Goal: Task Accomplishment & Management: Complete application form

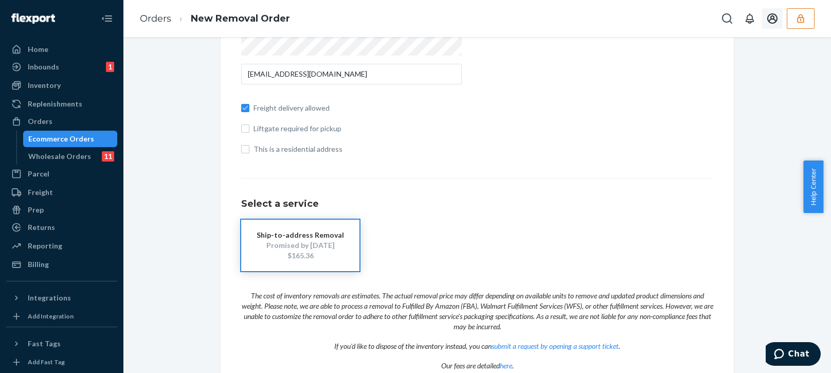
click at [800, 22] on icon "button" at bounding box center [801, 18] width 10 height 10
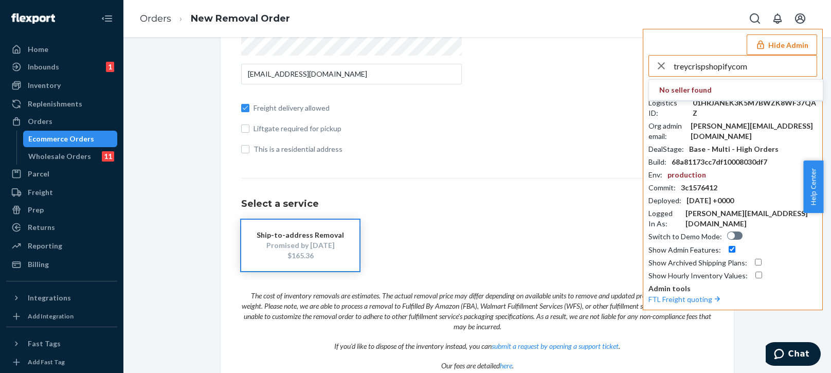
click at [752, 69] on input "treycrispshopifycom" at bounding box center [745, 66] width 143 height 21
click at [754, 69] on input "treycrispshopifycom" at bounding box center [745, 66] width 143 height 21
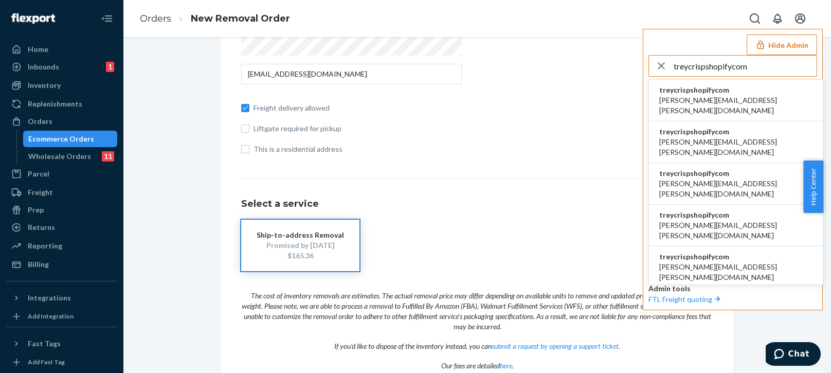
type input "treycrispshopifycom"
click at [691, 91] on span "treycrispshopifycom" at bounding box center [735, 90] width 153 height 10
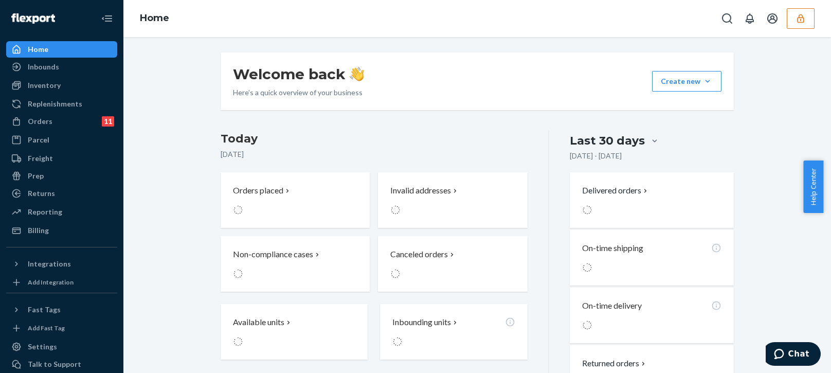
click at [552, 166] on div "Last 30 days Jul 24, 2025 - Aug 23, 2025 Delivered orders On-time shipping On-t…" at bounding box center [641, 294] width 185 height 327
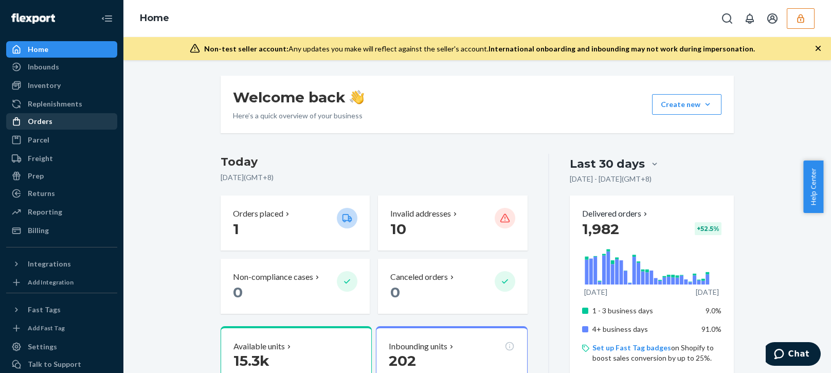
click at [50, 126] on div "Orders" at bounding box center [40, 121] width 25 height 10
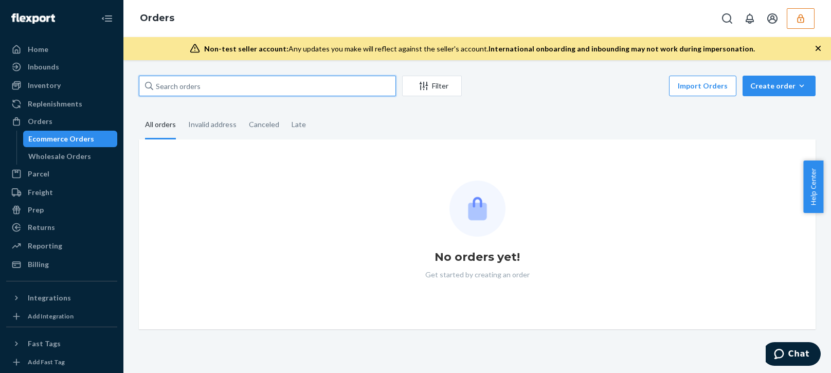
click at [197, 87] on input "text" at bounding box center [267, 86] width 257 height 21
paste input "134549523"
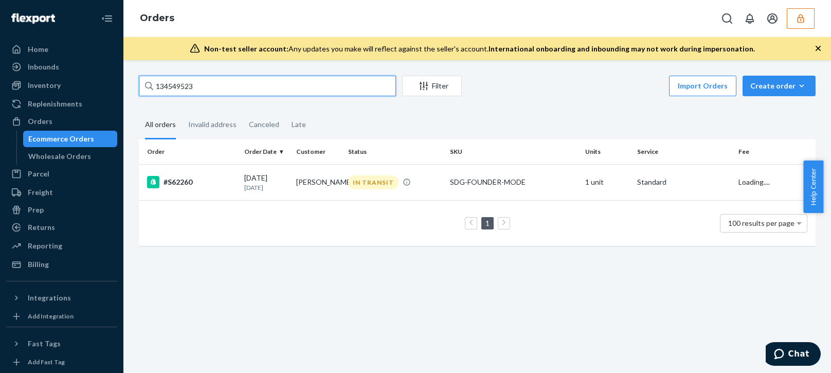
type input "134549523"
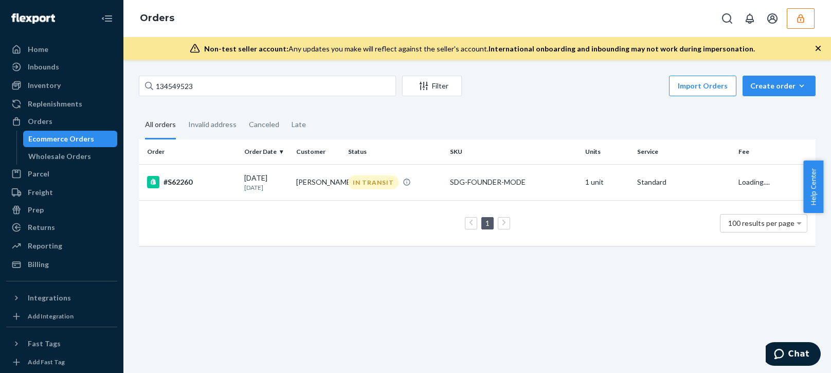
click at [249, 233] on div "1 100 results per page" at bounding box center [477, 223] width 660 height 33
click at [275, 202] on td "1 100 results per page" at bounding box center [477, 223] width 677 height 46
click at [285, 183] on p "8 days ago" at bounding box center [266, 187] width 44 height 9
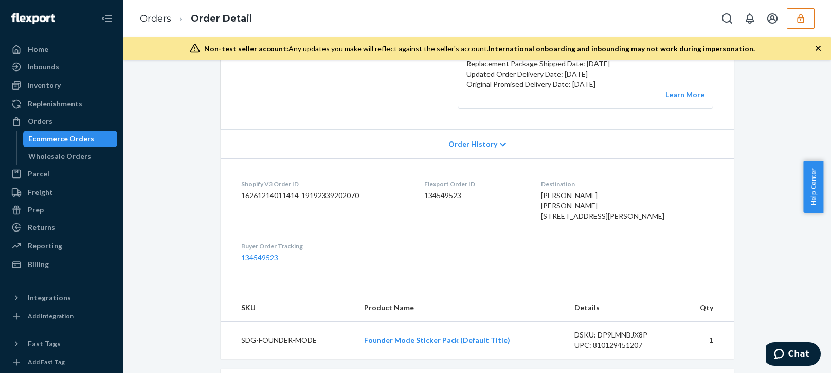
scroll to position [257, 0]
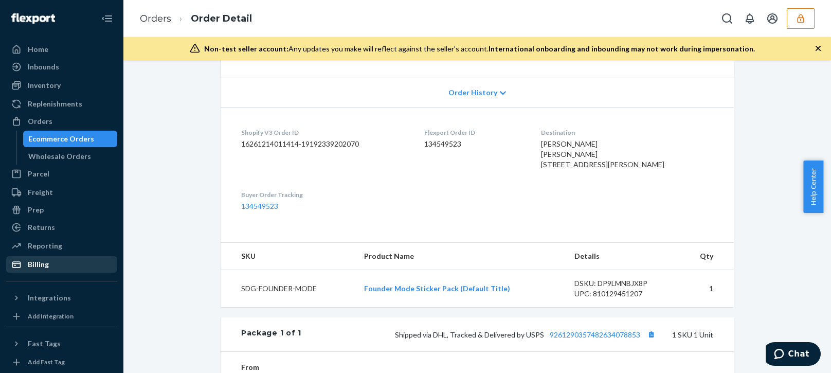
click at [39, 272] on link "Billing" at bounding box center [61, 264] width 111 height 16
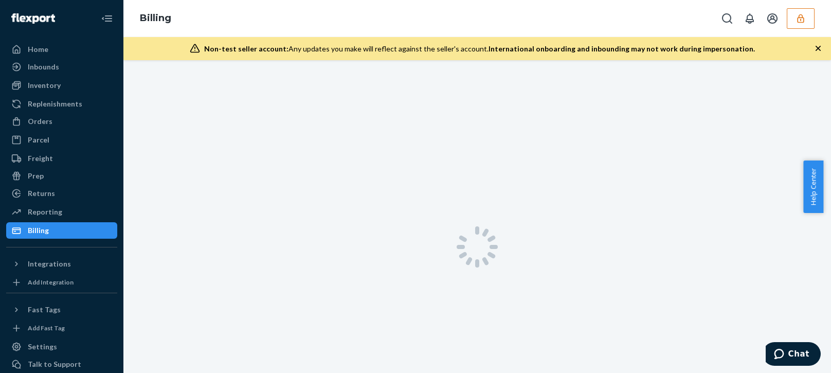
click at [749, 88] on div at bounding box center [477, 246] width 708 height 373
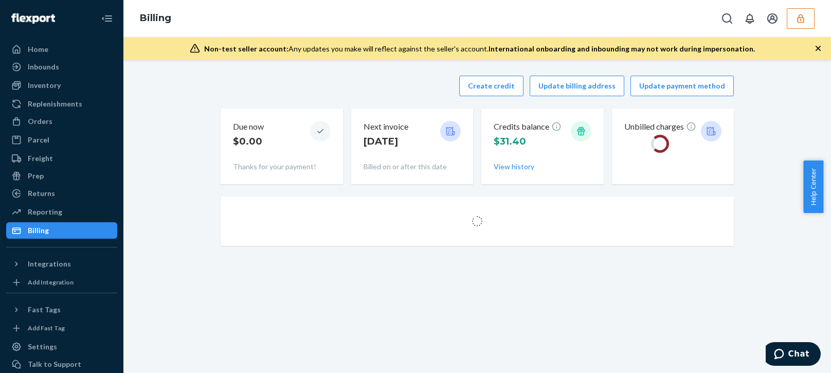
click at [817, 48] on icon "button" at bounding box center [818, 48] width 5 height 5
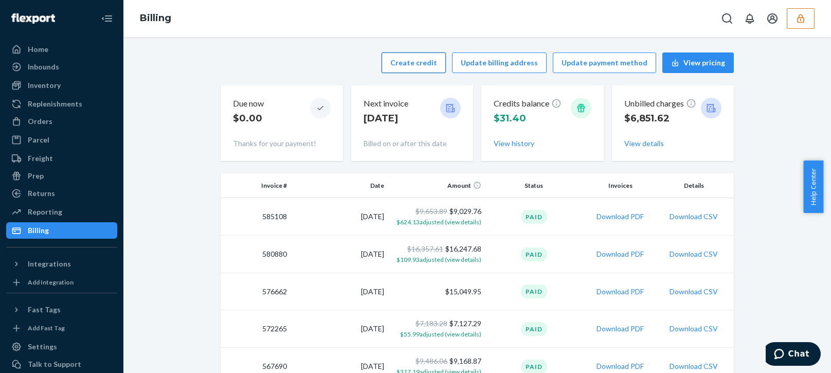
click at [421, 63] on button "Create credit" at bounding box center [414, 62] width 64 height 21
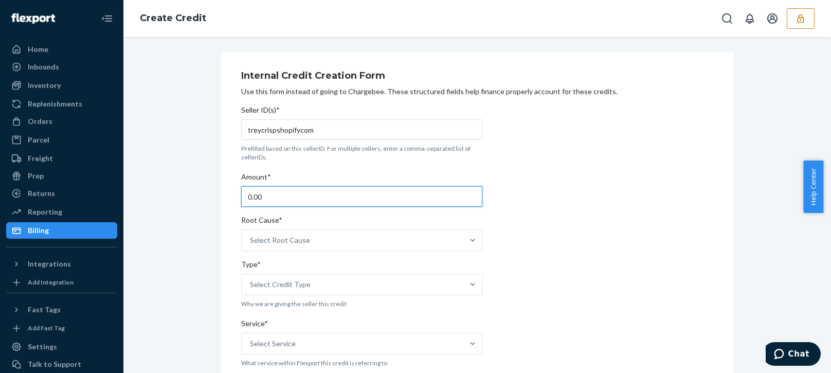
click at [275, 194] on input "0.00" at bounding box center [361, 196] width 241 height 21
type input "2.20"
click at [365, 230] on div "Select Root Cause" at bounding box center [353, 240] width 222 height 21
click at [251, 235] on input "Root Cause* Select Root Cause" at bounding box center [250, 240] width 1 height 10
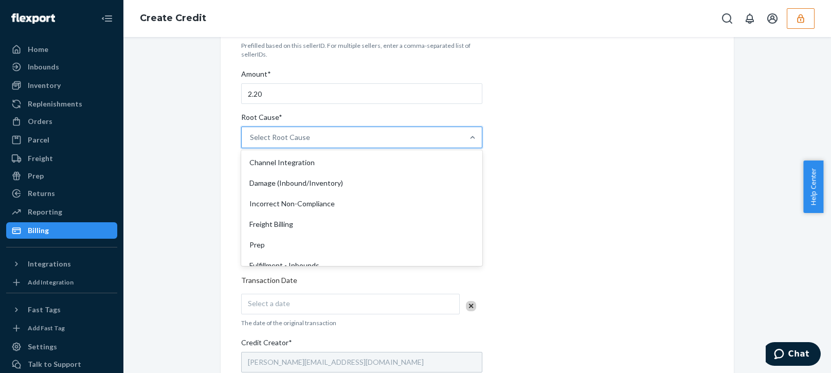
scroll to position [206, 0]
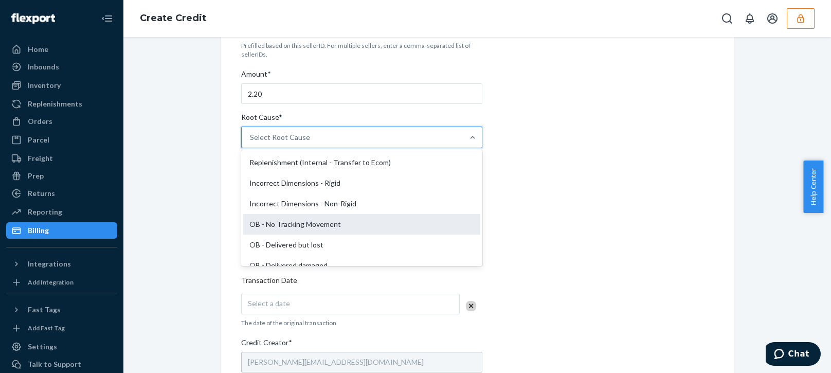
click at [268, 225] on div "OB - No Tracking Movement" at bounding box center [361, 224] width 237 height 21
click at [251, 142] on input "Root Cause* option OB - No Tracking Movement focused, 14 of 29. 29 results avai…" at bounding box center [250, 137] width 1 height 10
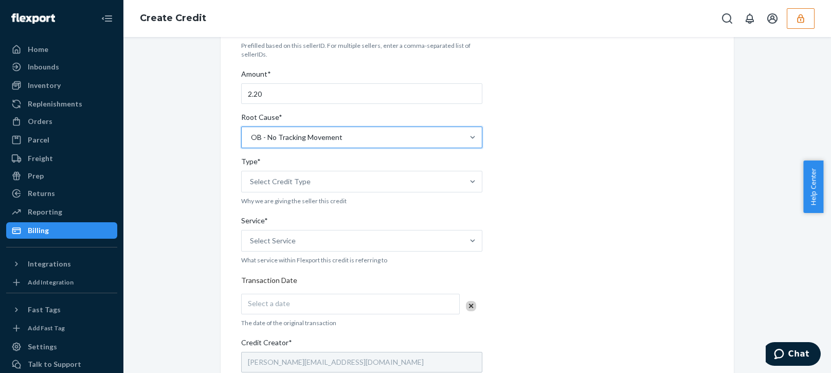
click at [213, 257] on div "Internal Credit Creation Form Use this form instead of going to Chargebee. Thes…" at bounding box center [477, 278] width 529 height 657
click at [316, 179] on div "Select Credit Type" at bounding box center [353, 181] width 222 height 21
click at [251, 179] on input "Type* Select Credit Type" at bounding box center [250, 181] width 1 height 10
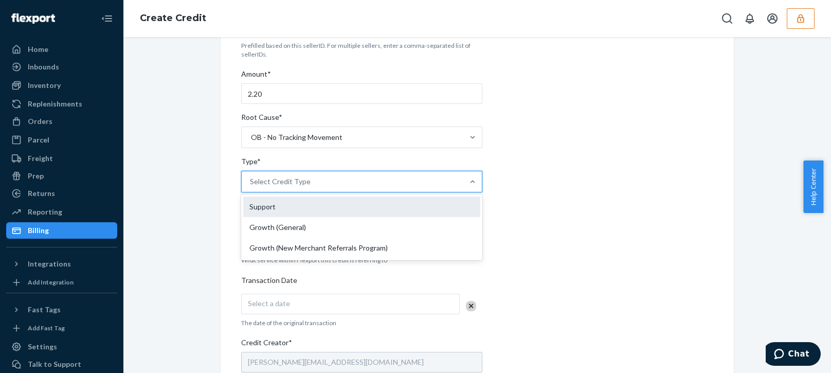
click at [277, 202] on div "Support" at bounding box center [361, 206] width 237 height 21
click at [251, 187] on input "Type* option Support focused, 1 of 3. 3 results available. Use Up and Down to c…" at bounding box center [250, 181] width 1 height 10
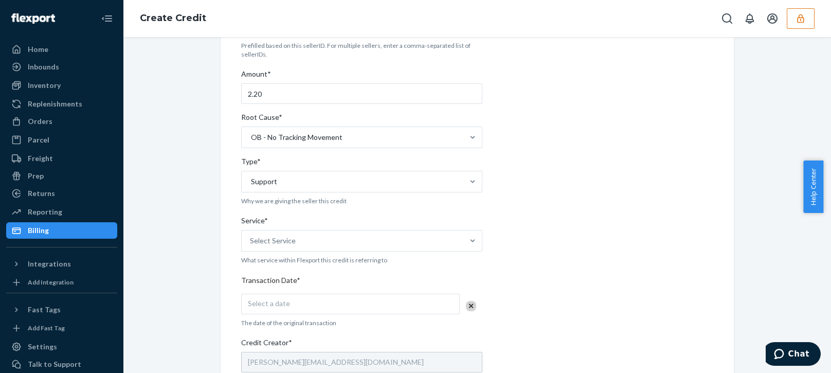
click at [193, 266] on div "Internal Credit Creation Form Use this form instead of going to Chargebee. Thes…" at bounding box center [477, 278] width 692 height 657
click at [273, 244] on div "Select Service" at bounding box center [273, 241] width 46 height 10
click at [251, 244] on input "Service* Select Service" at bounding box center [250, 241] width 1 height 10
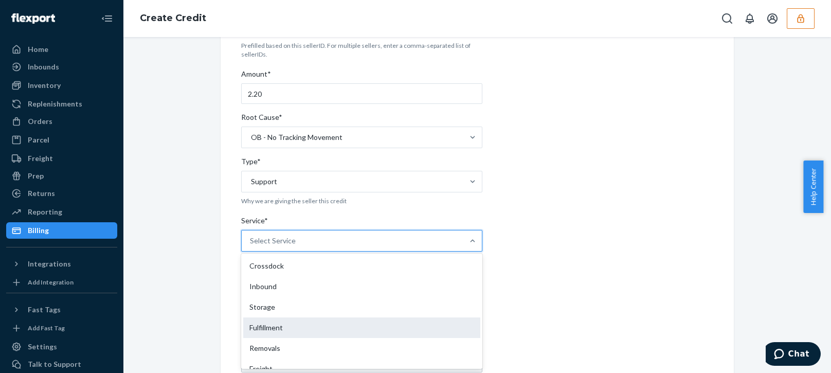
click at [268, 323] on div "Fulfillment" at bounding box center [361, 327] width 237 height 21
click at [251, 246] on input "Service* option Fulfillment focused, 4 of 10. 10 results available. Use Up and …" at bounding box center [250, 241] width 1 height 10
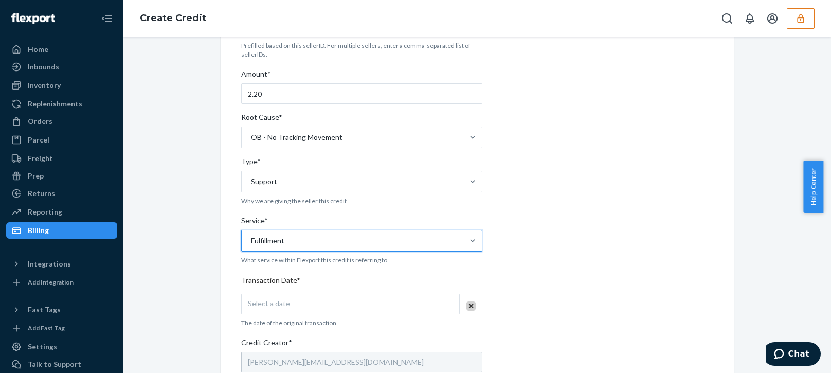
click at [152, 348] on div "Internal Credit Creation Form Use this form instead of going to Chargebee. Thes…" at bounding box center [477, 278] width 692 height 657
click at [295, 311] on div "Select a date" at bounding box center [350, 304] width 219 height 21
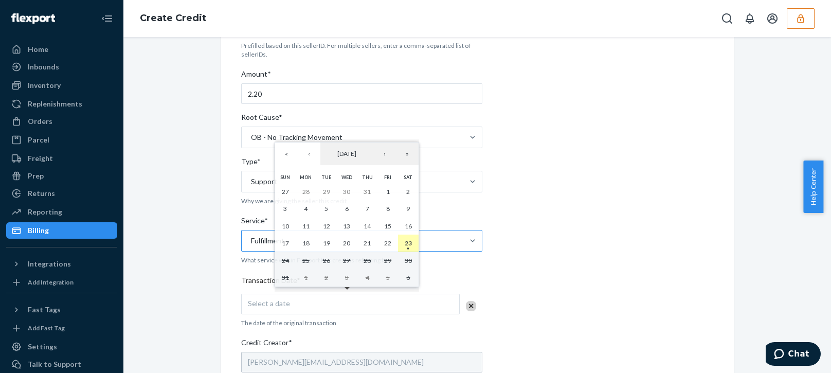
click at [410, 246] on abbr "23" at bounding box center [408, 243] width 7 height 8
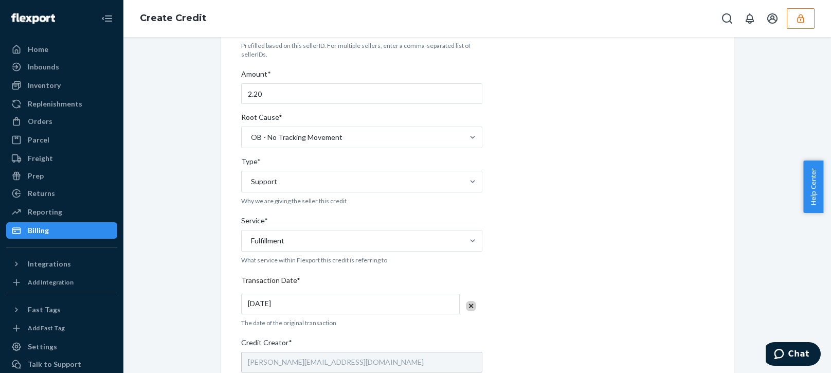
scroll to position [309, 0]
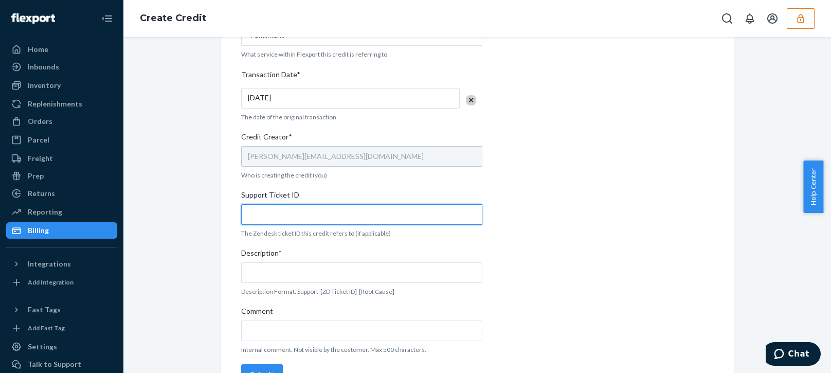
drag, startPoint x: 313, startPoint y: 215, endPoint x: 318, endPoint y: 218, distance: 5.8
click at [316, 216] on input "Support Ticket ID" at bounding box center [361, 214] width 241 height 21
paste input "804498"
type input "804498"
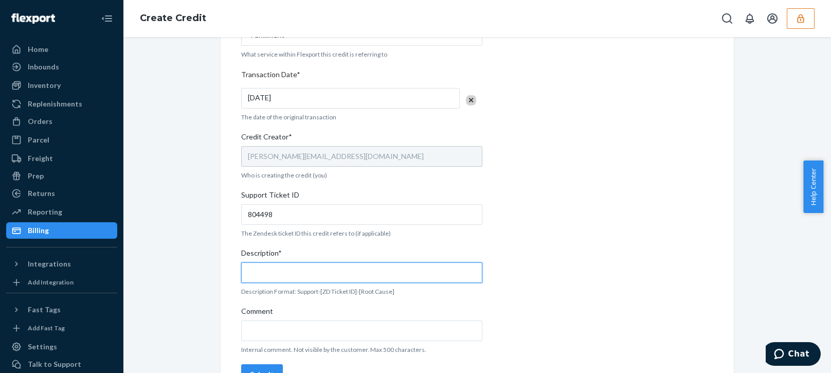
click at [361, 274] on input "Description*" at bounding box center [361, 272] width 241 height 21
paste input "804498"
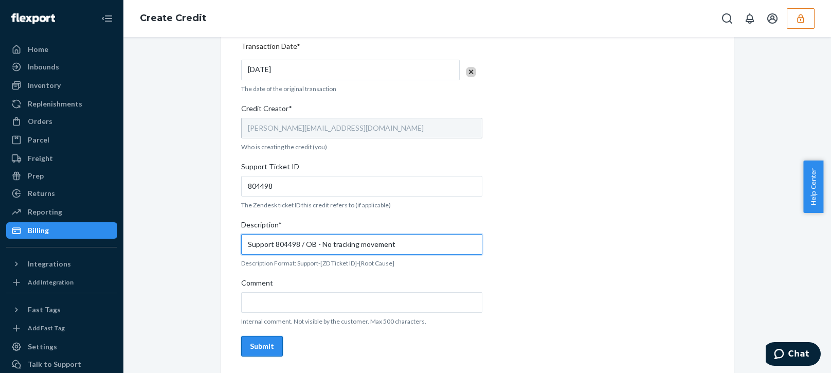
type input "Support 804498 / OB - No tracking movement"
drag, startPoint x: 262, startPoint y: 343, endPoint x: 267, endPoint y: 346, distance: 6.0
click at [264, 342] on div "Submit" at bounding box center [262, 346] width 24 height 10
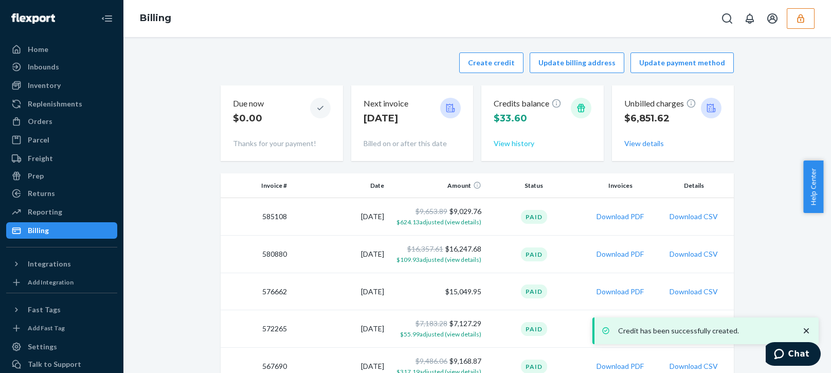
click at [508, 140] on button "View history" at bounding box center [514, 143] width 41 height 10
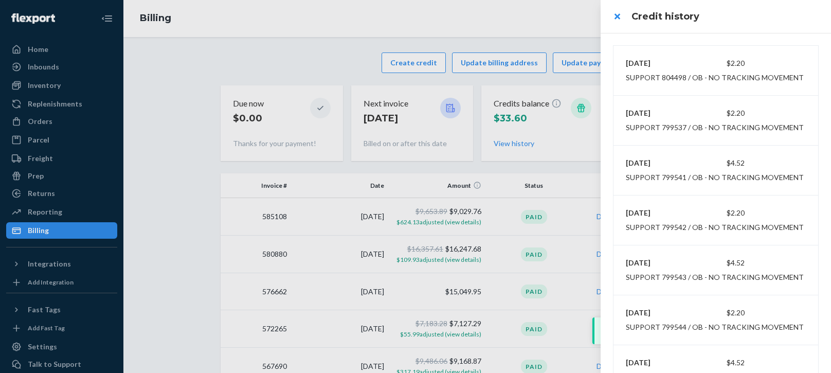
click at [554, 21] on div at bounding box center [415, 186] width 831 height 373
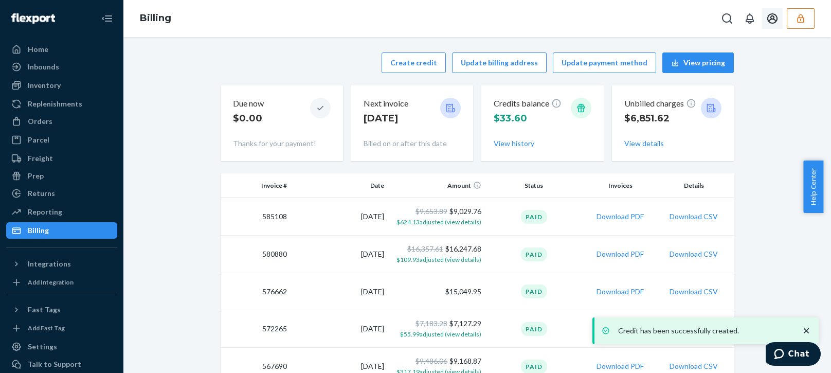
click at [802, 19] on icon "button" at bounding box center [801, 18] width 10 height 10
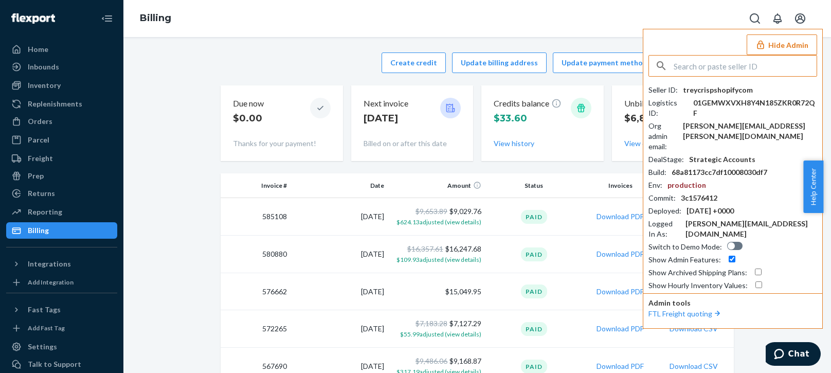
click at [705, 77] on div "Seller ID : treycrispshopifycom Logistics ID : 01GEMWXVXH8Y4N185ZKR0R72QF Org a…" at bounding box center [733, 173] width 169 height 236
click at [714, 70] on input "text" at bounding box center [745, 66] width 143 height 21
paste input "paulouisico"
click at [717, 64] on input "paulouisico" at bounding box center [745, 66] width 143 height 21
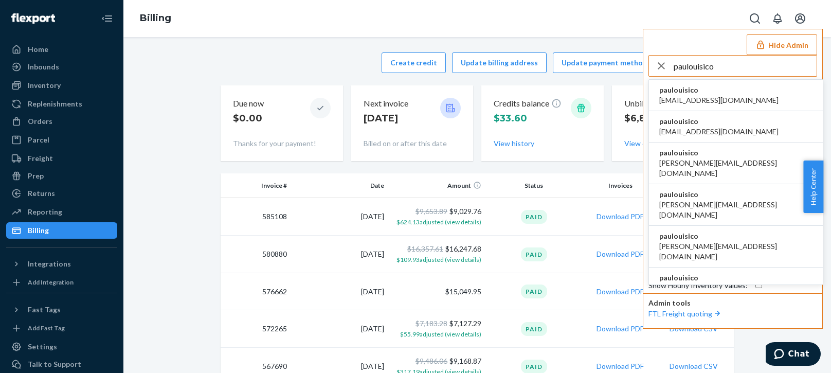
type input "paulouisico"
click at [690, 92] on span "paulouisico" at bounding box center [718, 90] width 119 height 10
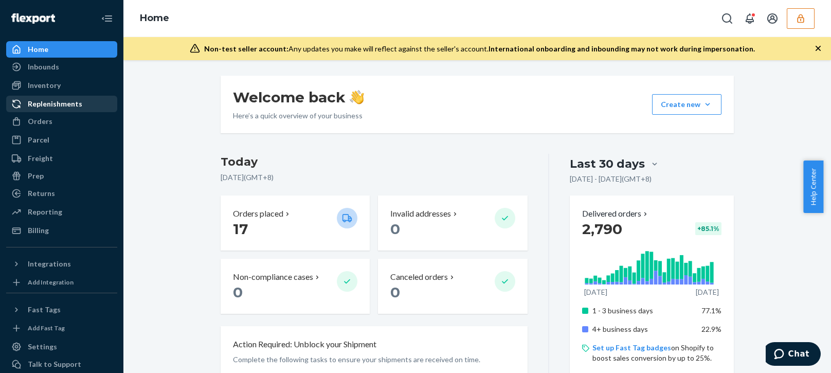
click at [65, 110] on div "Replenishments" at bounding box center [61, 104] width 109 height 14
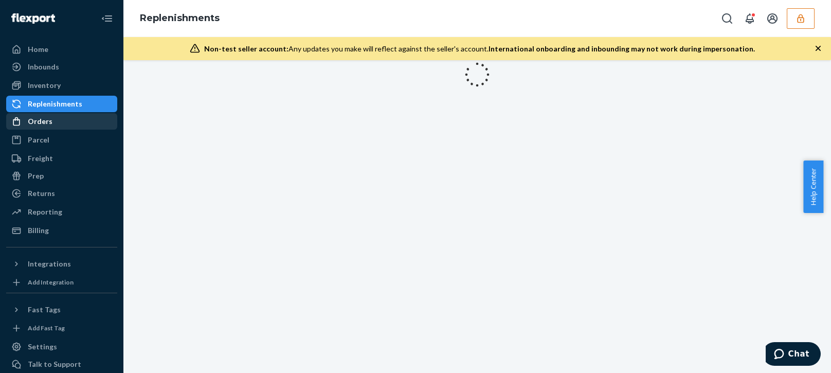
click at [63, 118] on div "Orders" at bounding box center [61, 121] width 109 height 14
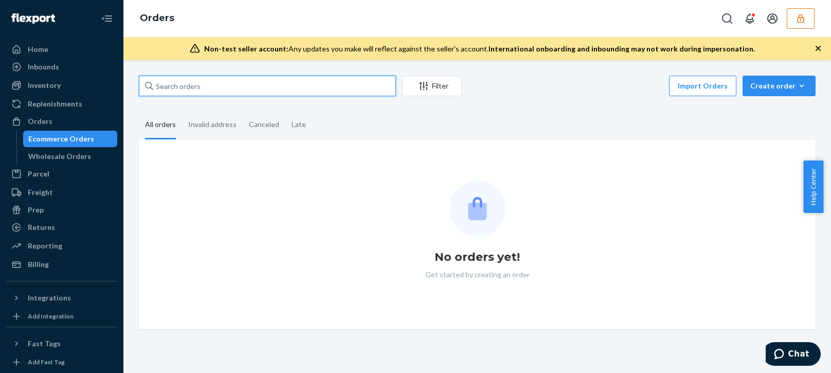
click at [231, 87] on input "text" at bounding box center [267, 86] width 257 height 21
paste input "244952"
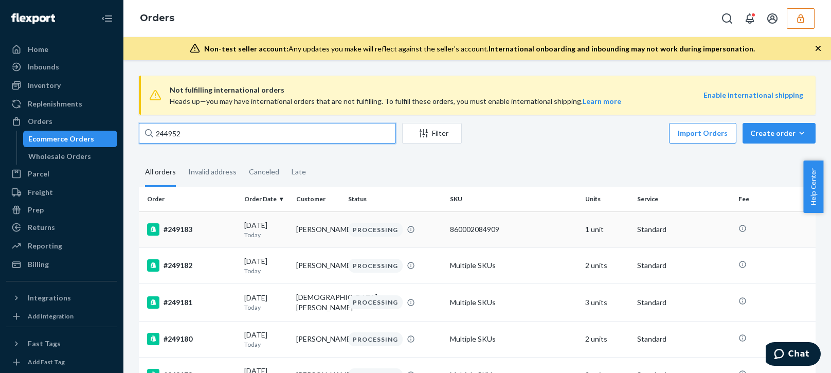
type input "244952"
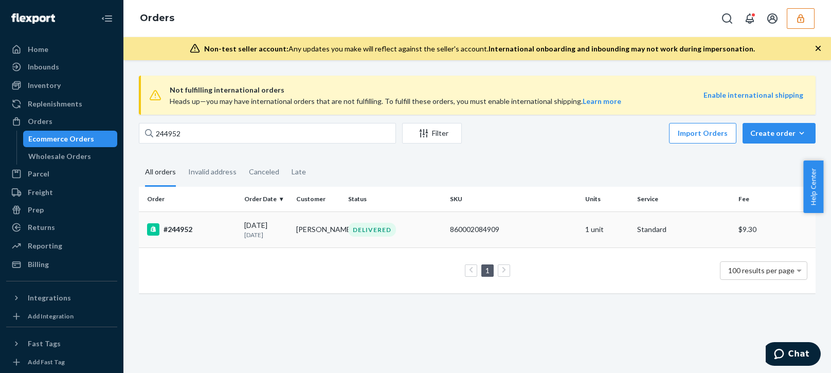
click at [248, 230] on p "1 month ago" at bounding box center [266, 234] width 44 height 9
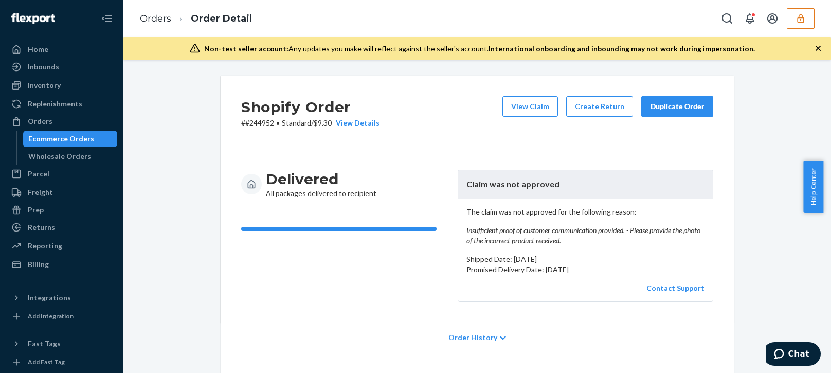
click at [527, 95] on div "Shopify Order # #244952 • Standard / $9.30 View Details View Claim Create Retur…" at bounding box center [477, 113] width 513 height 74
click at [527, 100] on button "View Claim" at bounding box center [530, 106] width 56 height 21
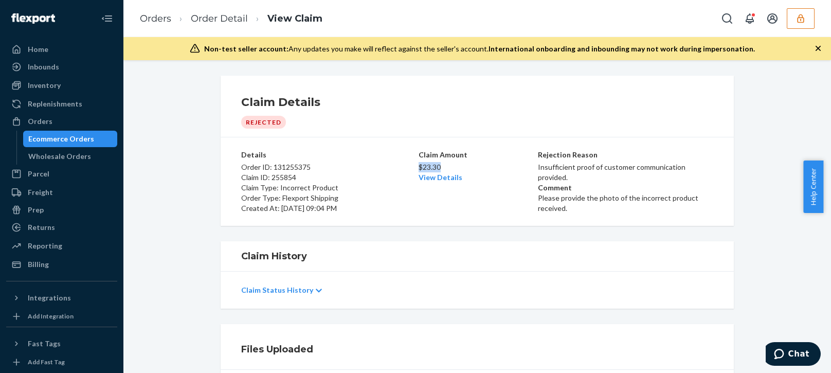
drag, startPoint x: 426, startPoint y: 170, endPoint x: 416, endPoint y: 170, distance: 10.8
click at [419, 170] on p "$23.30" at bounding box center [477, 167] width 117 height 10
copy p "$23.30"
click at [50, 268] on div "Billing" at bounding box center [61, 264] width 109 height 14
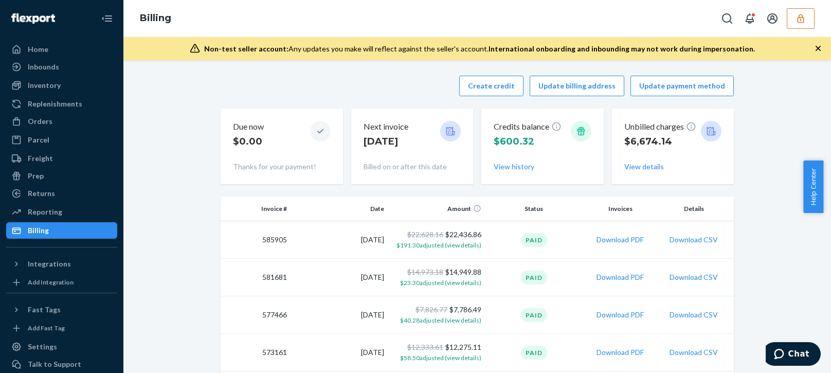
click at [397, 83] on div "Create credit Update billing address Update payment method" at bounding box center [477, 86] width 513 height 21
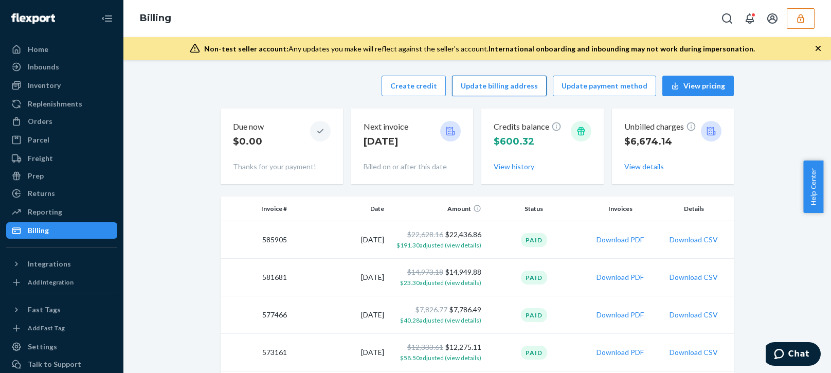
click at [487, 85] on button "Update billing address" at bounding box center [499, 86] width 95 height 21
click at [409, 92] on button "Create credit" at bounding box center [414, 86] width 64 height 21
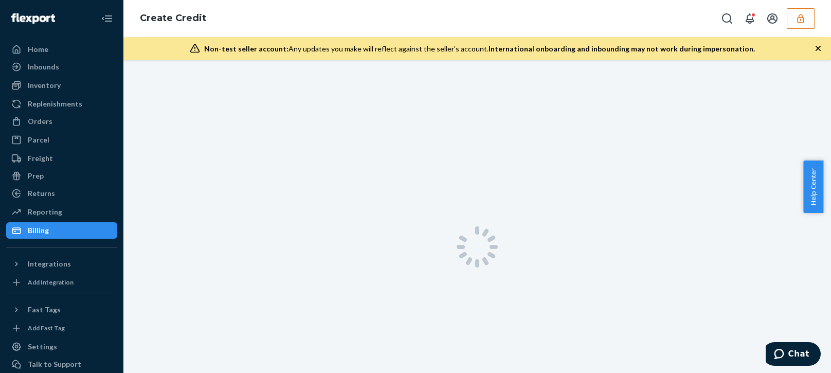
click at [819, 49] on icon "button" at bounding box center [818, 48] width 5 height 5
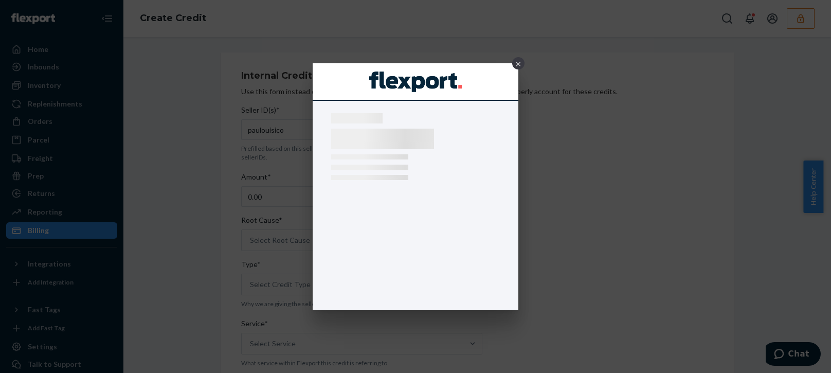
click at [516, 65] on div "×" at bounding box center [518, 63] width 12 height 12
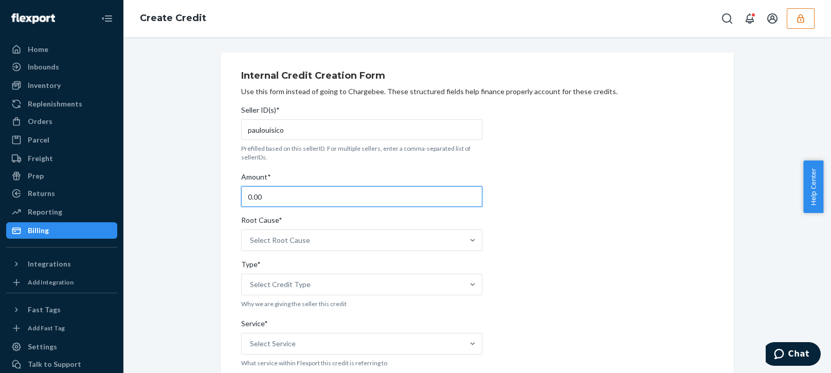
click at [280, 191] on input "0.00" at bounding box center [361, 196] width 241 height 21
type input "23.30"
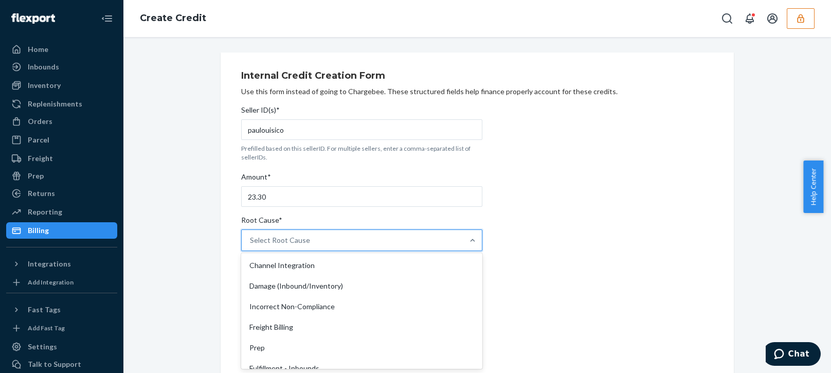
click at [326, 240] on div "Select Root Cause" at bounding box center [353, 240] width 222 height 21
click at [251, 240] on input "Root Cause* option Channel Integration focused, 1 of 29. 29 results available. …" at bounding box center [250, 240] width 1 height 10
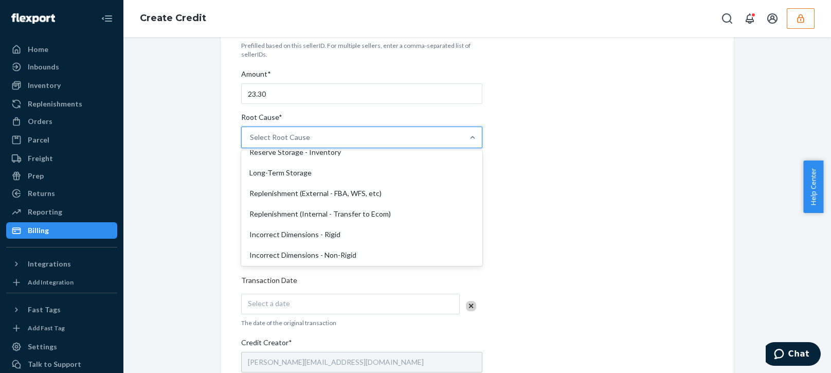
scroll to position [257, 0]
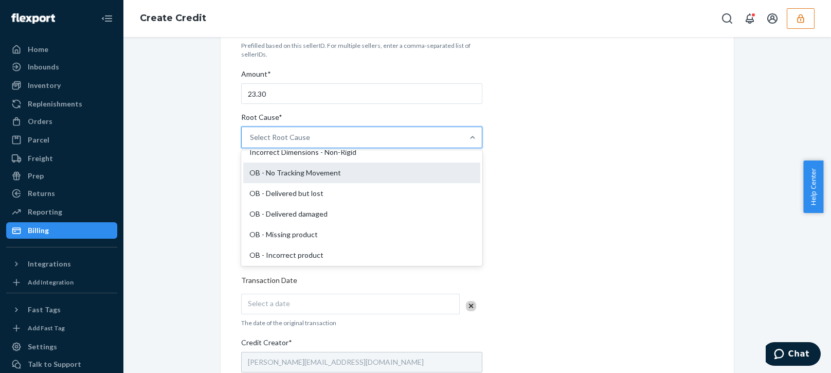
click at [301, 167] on div "OB - No Tracking Movement" at bounding box center [361, 173] width 237 height 21
click at [251, 142] on input "Root Cause* option OB - No Tracking Movement focused, 14 of 29. 29 results avai…" at bounding box center [250, 137] width 1 height 10
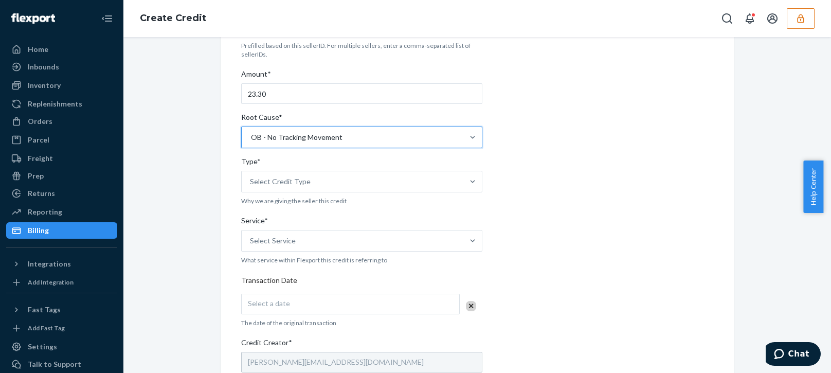
click at [195, 215] on div "Internal Credit Creation Form Use this form instead of going to Chargebee. Thes…" at bounding box center [477, 278] width 692 height 657
click at [292, 190] on div "Select Credit Type" at bounding box center [353, 181] width 222 height 21
click at [251, 187] on input "Type* Select Credit Type" at bounding box center [250, 181] width 1 height 10
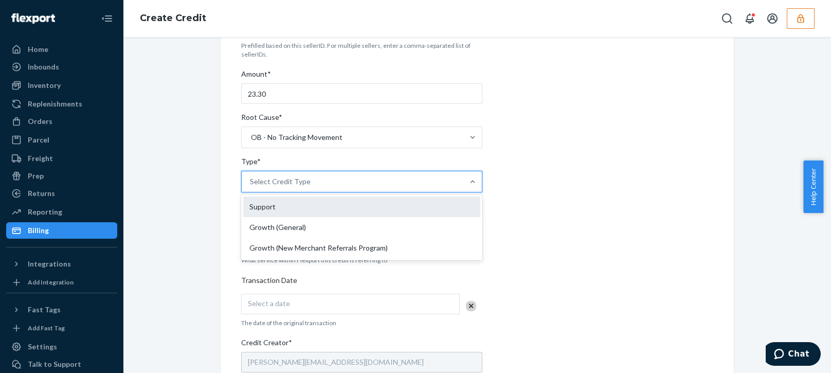
click at [276, 200] on div "Support" at bounding box center [361, 206] width 237 height 21
click at [251, 187] on input "Type* option Support focused, 1 of 3. 3 results available. Use Up and Down to c…" at bounding box center [250, 181] width 1 height 10
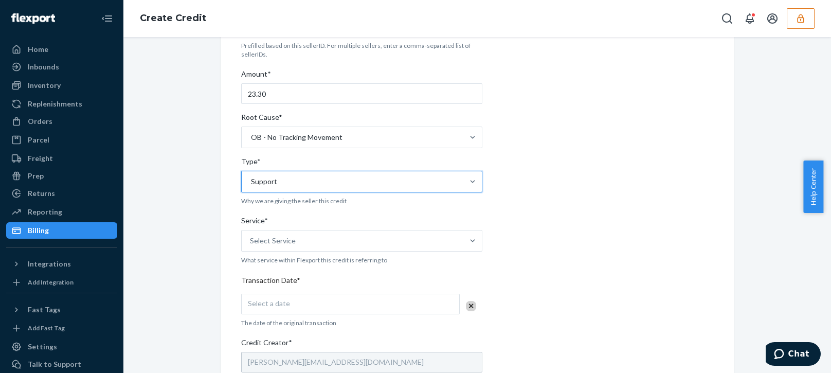
click at [194, 254] on div "Internal Credit Creation Form Use this form instead of going to Chargebee. Thes…" at bounding box center [477, 278] width 692 height 657
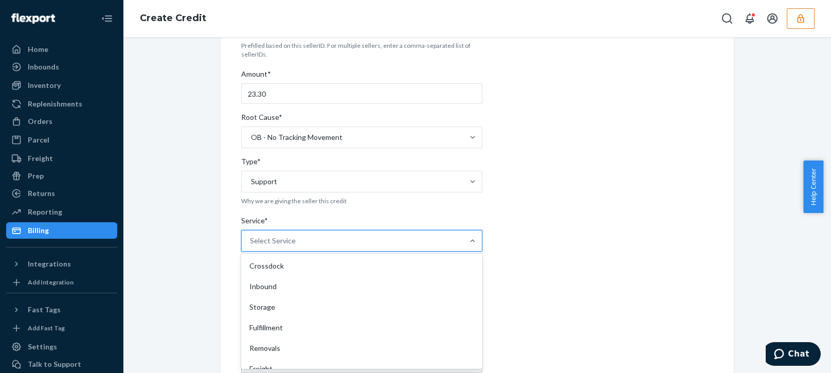
click at [250, 244] on div "Select Service" at bounding box center [273, 241] width 46 height 10
click at [250, 244] on input "Service* option Crossdock focused, 1 of 10. 10 results available. Use Up and Do…" at bounding box center [250, 241] width 1 height 10
drag, startPoint x: 253, startPoint y: 324, endPoint x: 254, endPoint y: 342, distance: 17.5
click at [254, 325] on div "Fulfillment" at bounding box center [361, 327] width 237 height 21
click at [251, 246] on input "Service* option Fulfillment focused, 4 of 10. 10 results available. Use Up and …" at bounding box center [250, 241] width 1 height 10
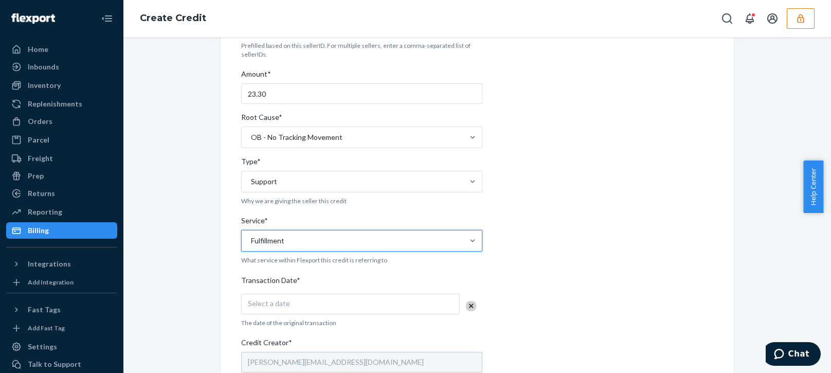
click at [275, 300] on span "Select a date" at bounding box center [269, 303] width 42 height 9
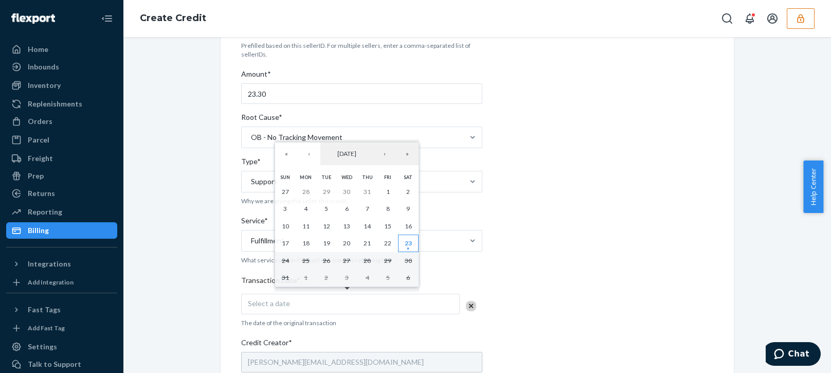
click at [407, 244] on abbr "23" at bounding box center [408, 243] width 7 height 8
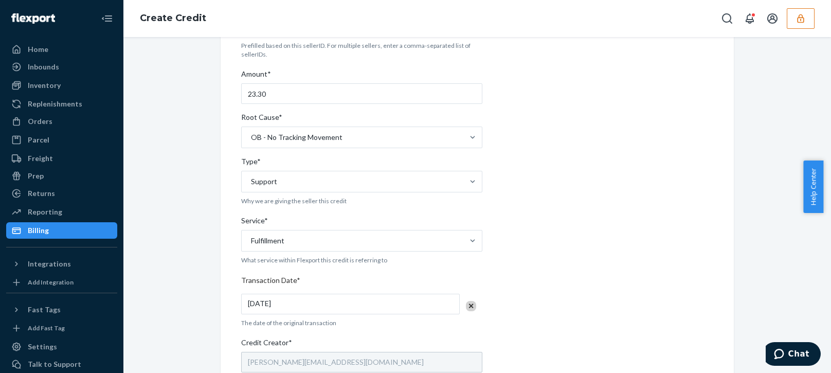
scroll to position [309, 0]
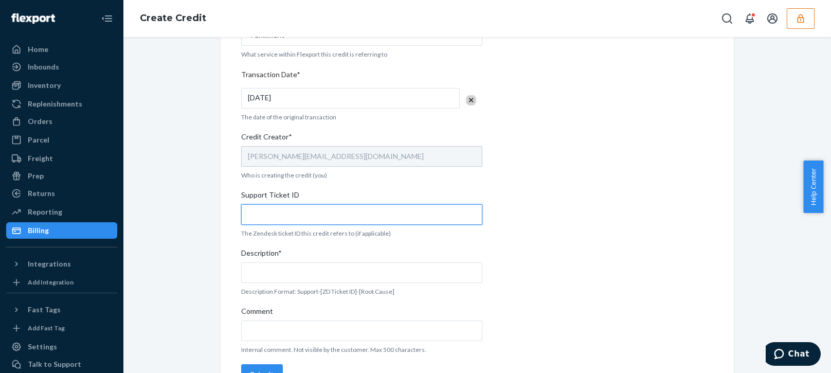
click at [292, 218] on input "Support Ticket ID" at bounding box center [361, 214] width 241 height 21
paste input "804170"
type input "804170"
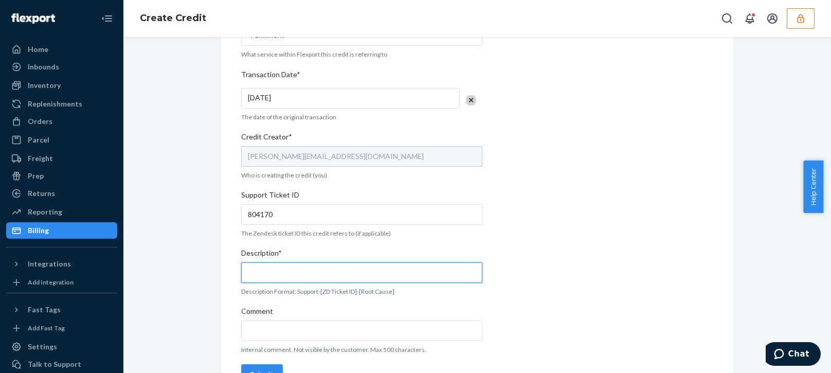
click at [272, 268] on input "Description*" at bounding box center [361, 272] width 241 height 21
paste input "804170"
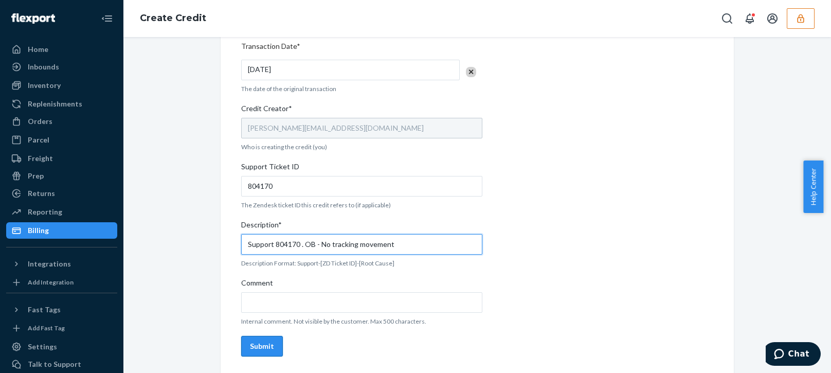
type input "Support 804170 . OB - No tracking movement"
click at [259, 342] on div "Submit" at bounding box center [262, 346] width 24 height 10
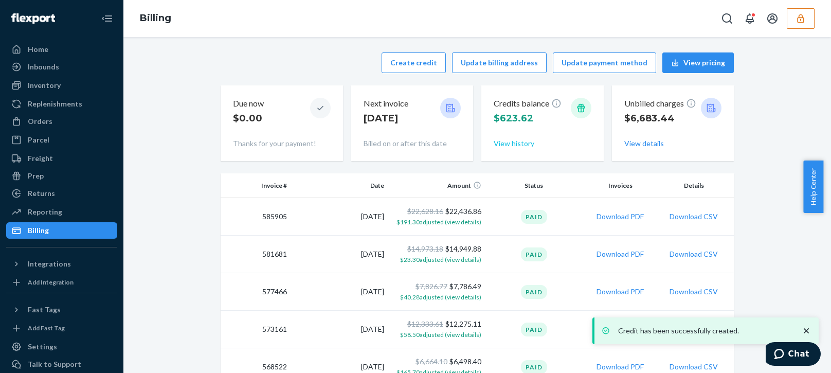
click at [502, 139] on button "View history" at bounding box center [514, 143] width 41 height 10
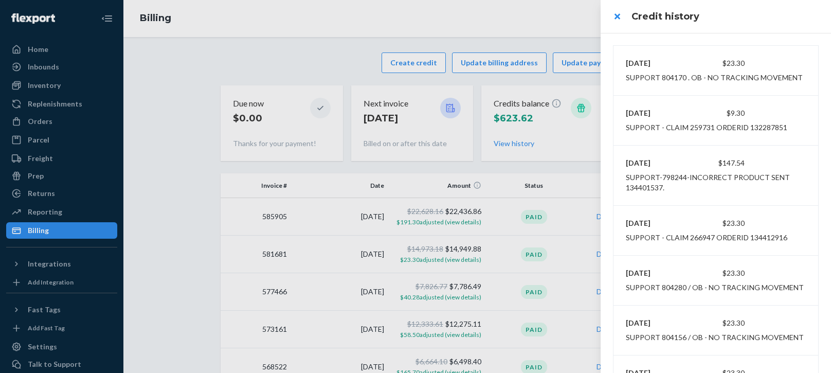
click at [483, 25] on div at bounding box center [415, 186] width 831 height 373
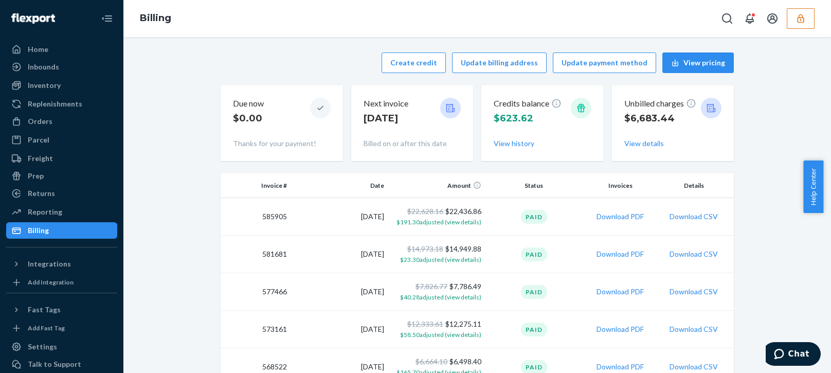
click at [794, 19] on button "button" at bounding box center [801, 18] width 28 height 21
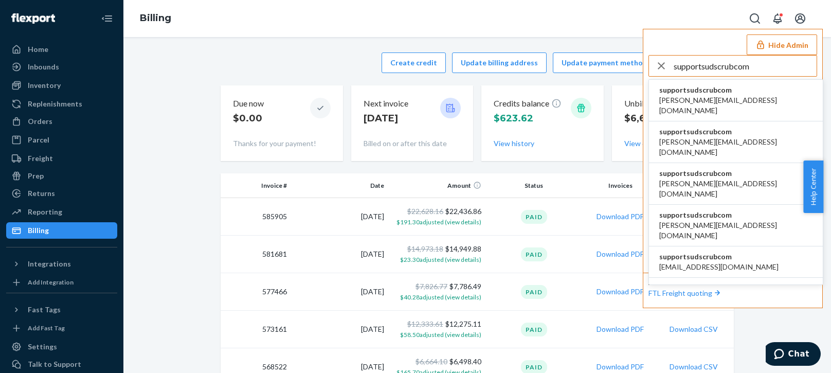
type input "supportsudscrubcom"
click at [706, 96] on span "alexis@comarkco.com" at bounding box center [735, 105] width 153 height 21
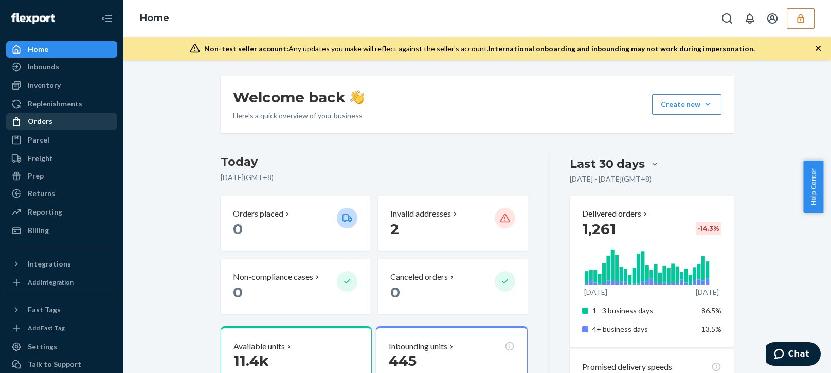
click at [48, 117] on div "Orders" at bounding box center [40, 121] width 25 height 10
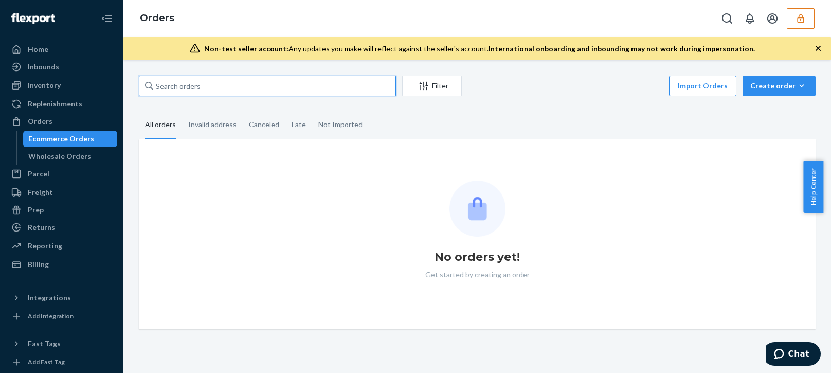
click at [192, 85] on input "text" at bounding box center [267, 86] width 257 height 21
paste input "912002769247522-8173884151"
type input "912002769247522-8173884151"
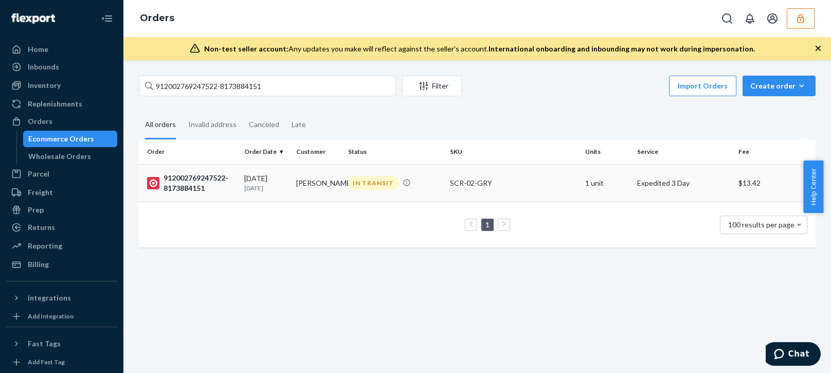
click at [273, 187] on p "8 days ago" at bounding box center [266, 188] width 44 height 9
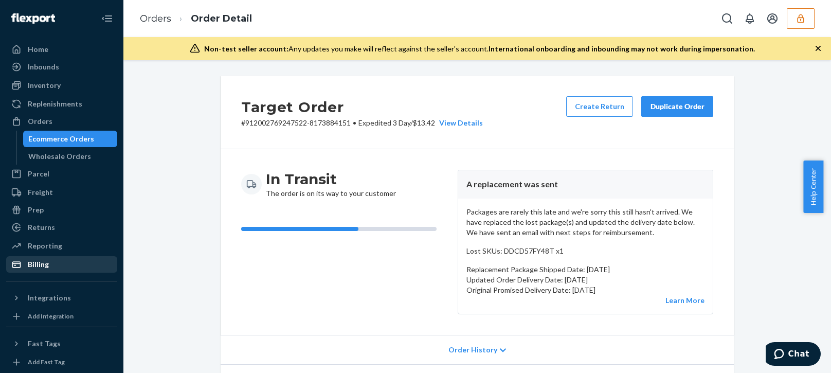
click at [67, 271] on div "Billing" at bounding box center [61, 264] width 109 height 14
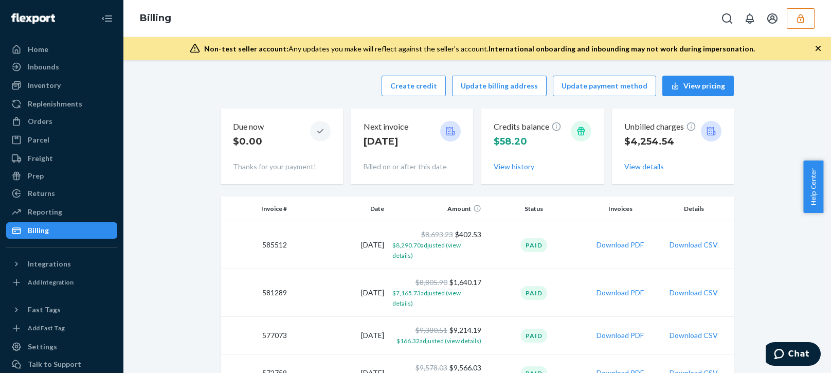
click at [338, 104] on div "Create credit Update billing address Update payment method View pricing Due now…" at bounding box center [477, 129] width 513 height 121
click at [413, 82] on button "Create credit" at bounding box center [414, 86] width 64 height 21
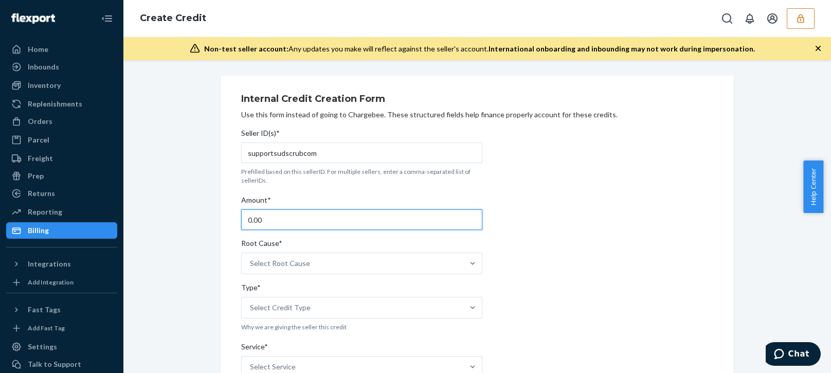
click at [291, 218] on input "0.00" at bounding box center [361, 219] width 241 height 21
type input "11.99"
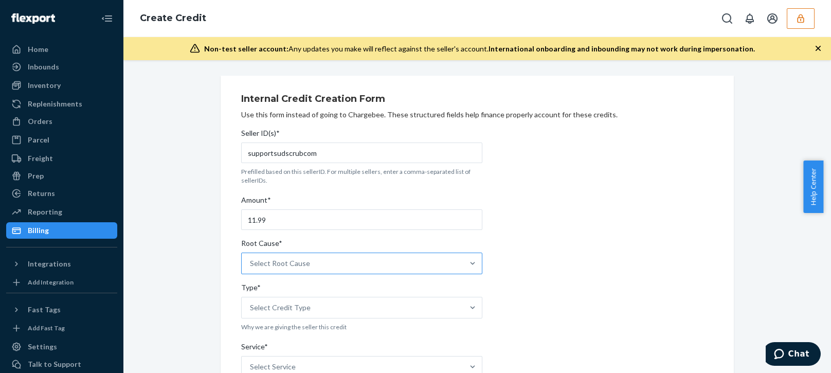
click at [293, 262] on div "Select Root Cause" at bounding box center [280, 263] width 60 height 10
click at [251, 262] on input "Root Cause* Select Root Cause" at bounding box center [250, 263] width 1 height 10
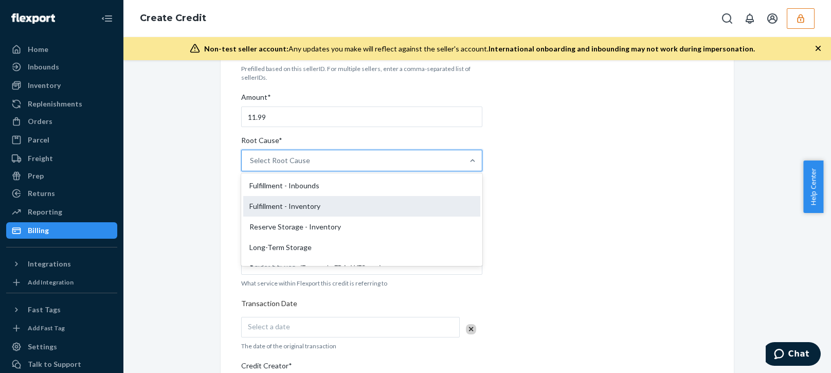
scroll to position [206, 0]
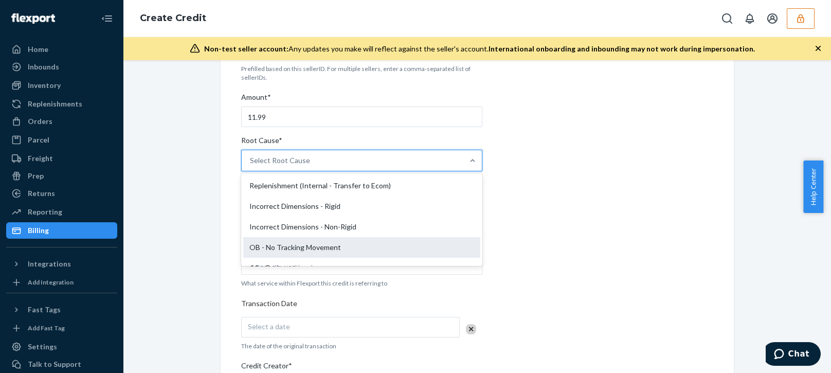
click at [280, 247] on div "OB - No Tracking Movement" at bounding box center [361, 247] width 237 height 21
click at [251, 166] on input "Root Cause* option OB - No Tracking Movement focused, 14 of 29. 29 results avai…" at bounding box center [250, 160] width 1 height 10
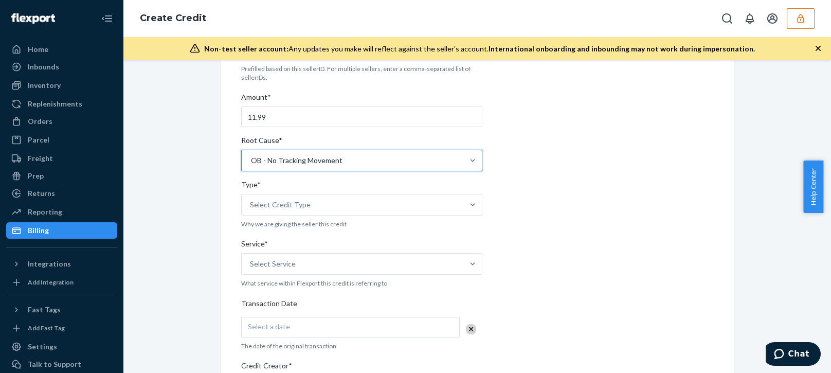
click at [190, 273] on div "Internal Credit Creation Form Use this form instead of going to Chargebee. Thes…" at bounding box center [477, 301] width 692 height 657
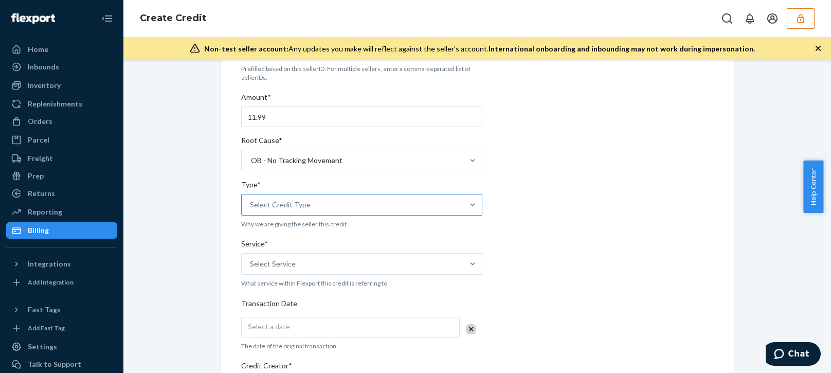
click at [295, 204] on div "Select Credit Type" at bounding box center [280, 205] width 61 height 10
click at [251, 204] on input "Type* Select Credit Type" at bounding box center [250, 205] width 1 height 10
click at [261, 232] on div "Support" at bounding box center [361, 230] width 237 height 21
click at [251, 210] on input "Type* option Support focused, 1 of 3. 3 results available. Use Up and Down to c…" at bounding box center [250, 205] width 1 height 10
click at [213, 267] on div "Internal Credit Creation Form Use this form instead of going to Chargebee. Thes…" at bounding box center [477, 301] width 529 height 657
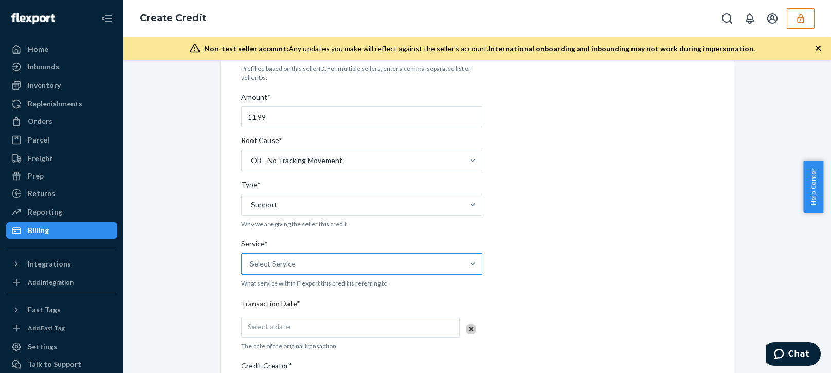
click at [291, 263] on div "Select Service" at bounding box center [353, 264] width 222 height 21
click at [251, 263] on input "Service* Select Service" at bounding box center [250, 264] width 1 height 10
click at [259, 342] on div "Fulfillment" at bounding box center [361, 350] width 237 height 21
click at [251, 269] on input "Service* option Fulfillment focused, 4 of 10. 10 results available. Use Up and …" at bounding box center [250, 264] width 1 height 10
click at [233, 329] on div "Internal Credit Creation Form Use this form instead of going to Chargebee. Thes…" at bounding box center [477, 301] width 513 height 657
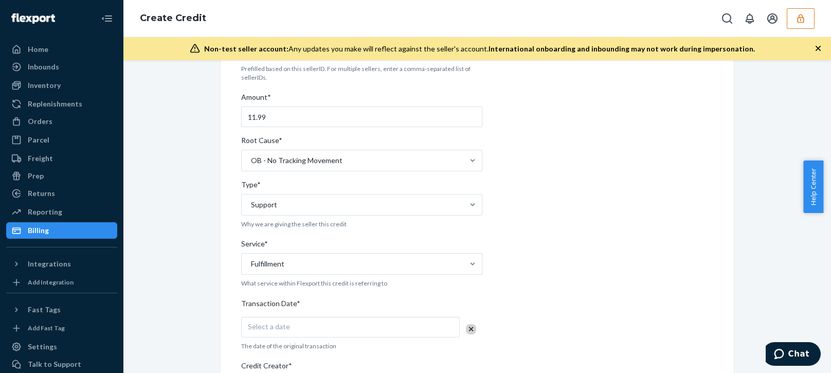
click at [273, 322] on span "Select a date" at bounding box center [269, 326] width 42 height 9
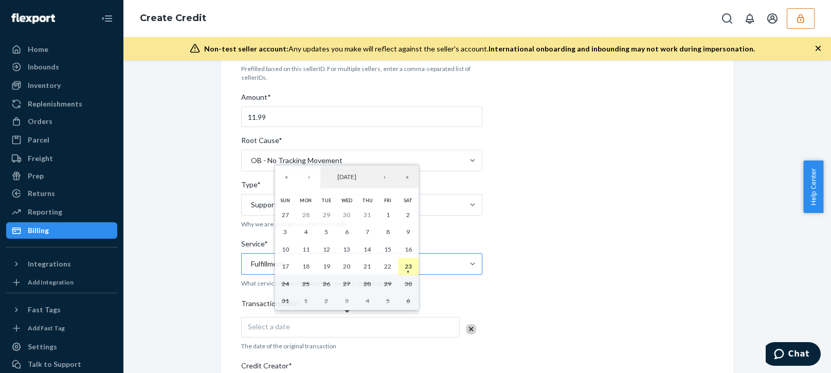
click at [403, 264] on button "23" at bounding box center [408, 266] width 21 height 17
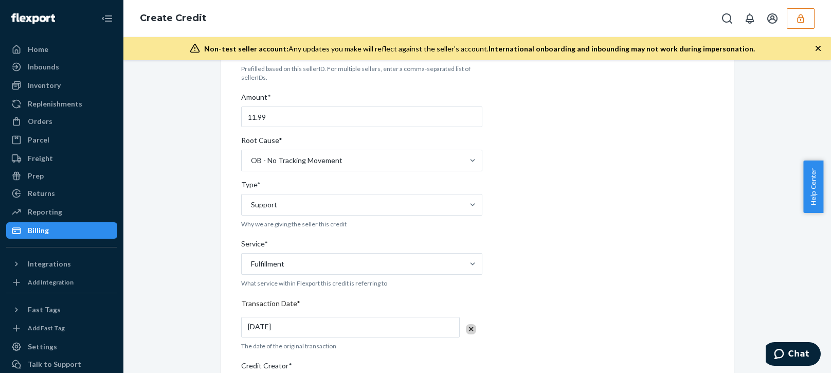
scroll to position [257, 0]
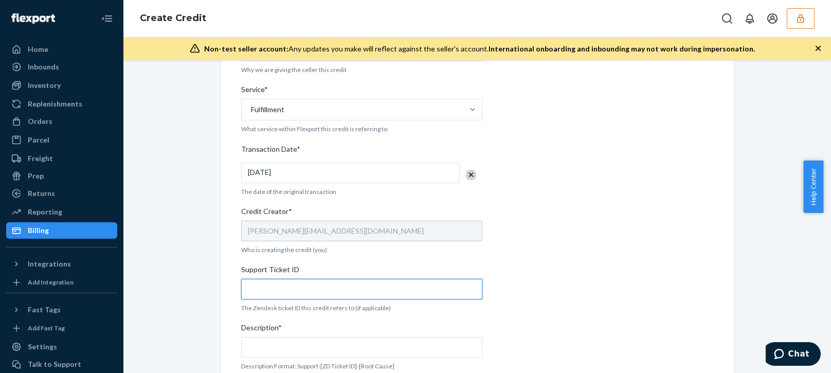
click at [265, 291] on input "Support Ticket ID" at bounding box center [361, 289] width 241 height 21
paste input "804510"
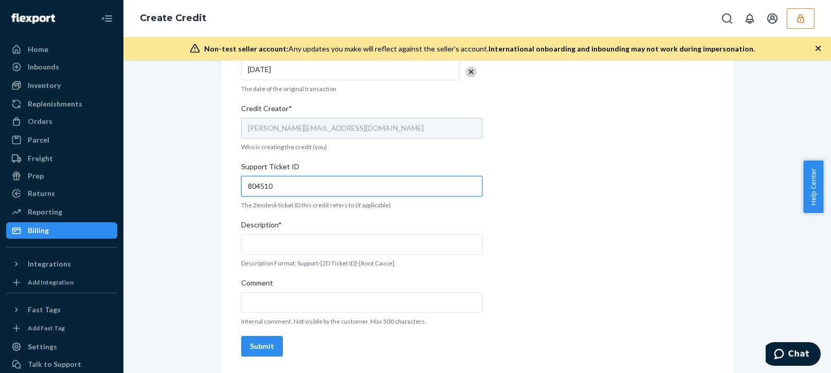
type input "804510"
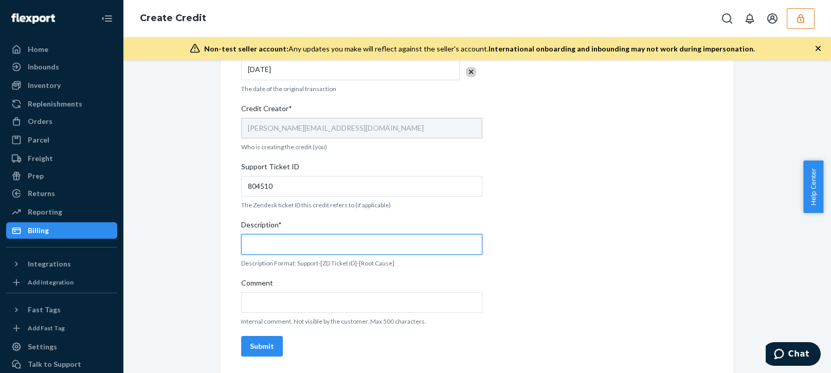
click at [272, 244] on input "Description*" at bounding box center [361, 244] width 241 height 21
paste input "804510"
type input "Support 804510 / OB - No tracking movement"
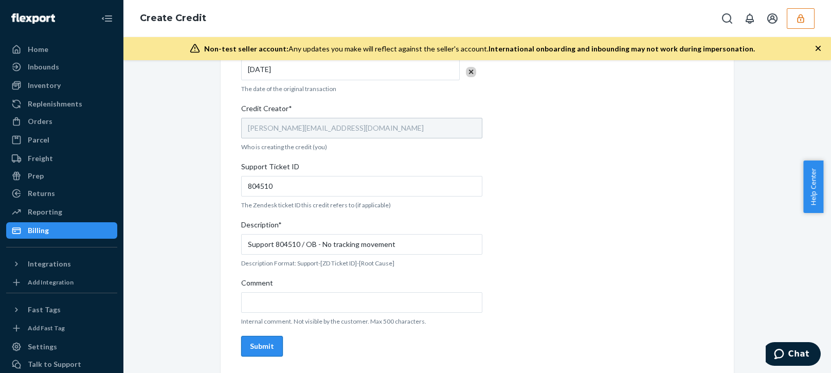
click at [266, 349] on div "Submit" at bounding box center [262, 346] width 24 height 10
click at [818, 48] on icon "button" at bounding box center [818, 48] width 5 height 5
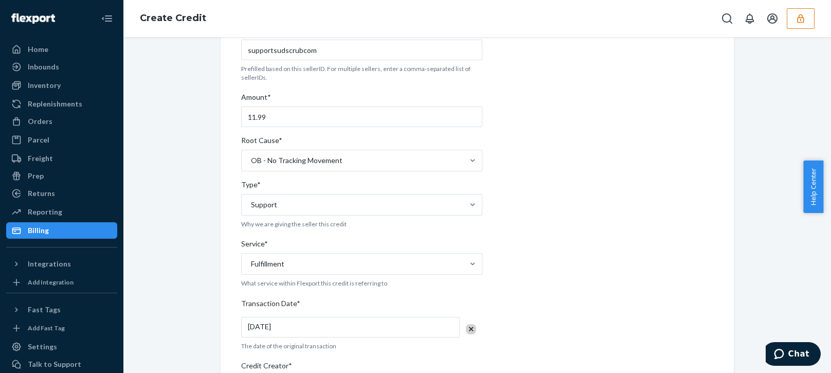
scroll to position [0, 0]
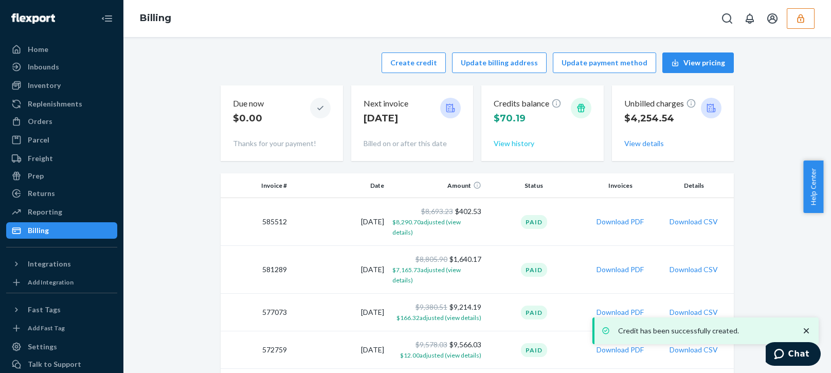
click at [511, 144] on button "View history" at bounding box center [514, 143] width 41 height 10
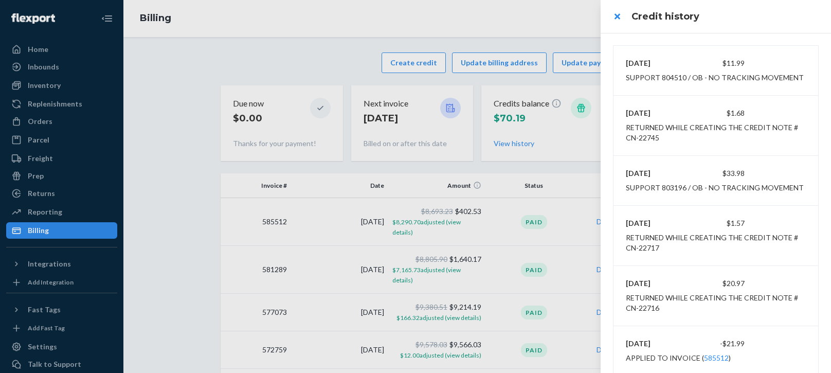
click at [306, 56] on div at bounding box center [415, 186] width 831 height 373
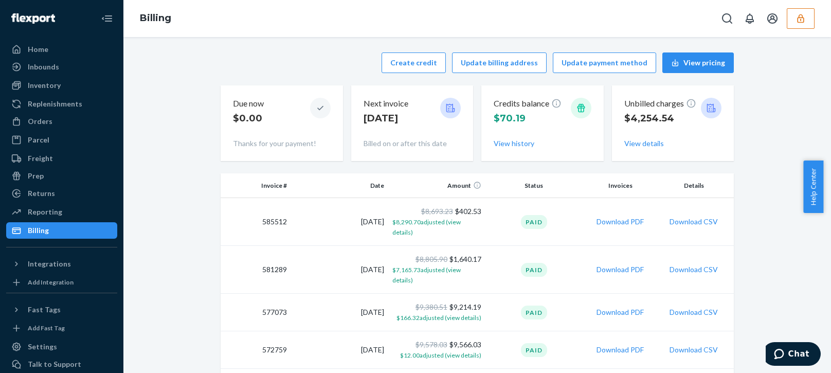
click at [807, 25] on button "button" at bounding box center [801, 18] width 28 height 21
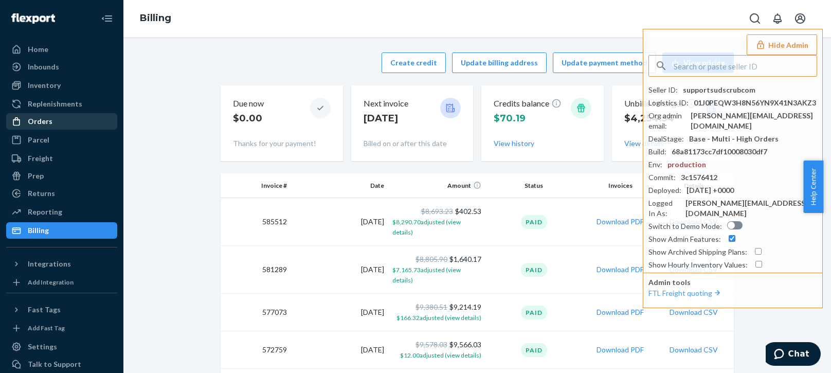
click at [54, 123] on div "Orders" at bounding box center [61, 121] width 109 height 14
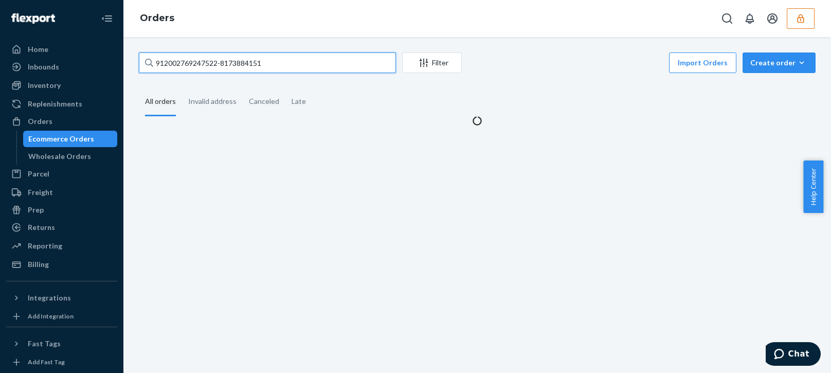
click at [269, 62] on input "912002769247522-8173884151" at bounding box center [267, 62] width 257 height 21
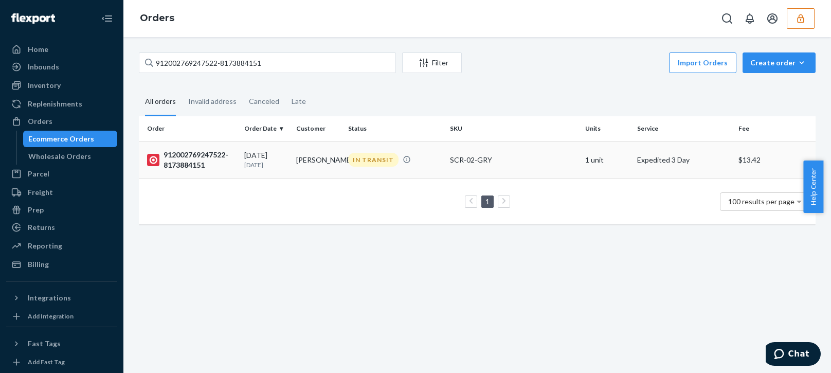
click at [273, 169] on p "8 days ago" at bounding box center [266, 164] width 44 height 9
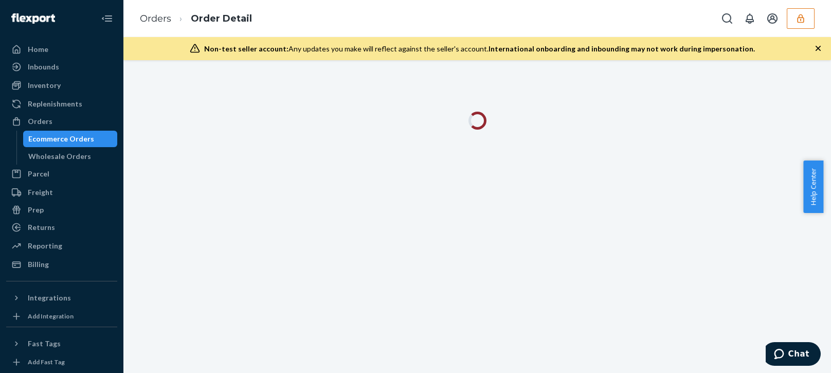
click at [816, 46] on icon "button" at bounding box center [818, 48] width 10 height 10
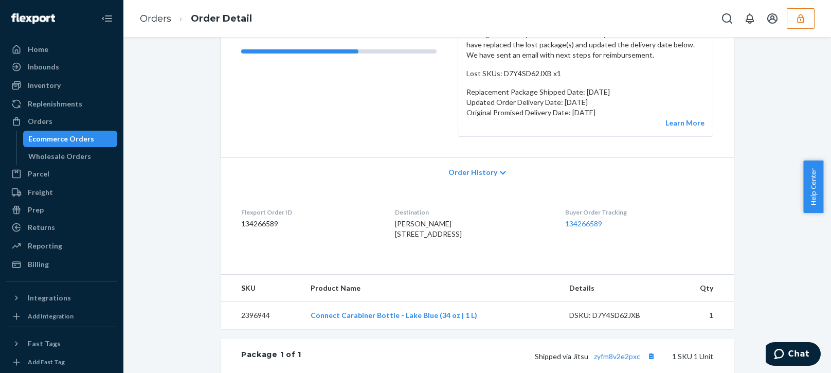
scroll to position [206, 0]
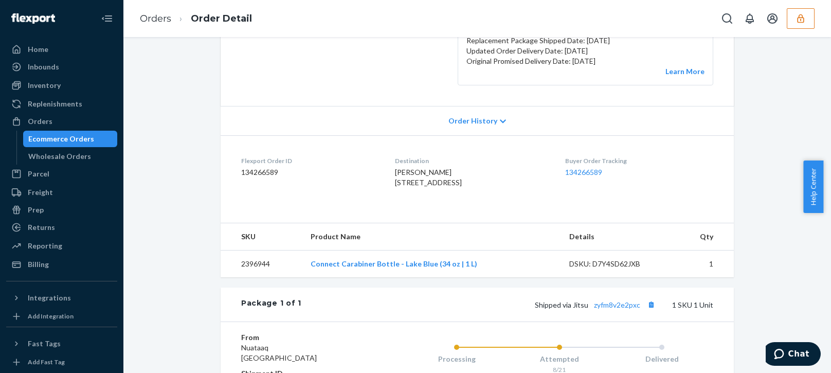
click at [44, 261] on div "Billing" at bounding box center [38, 264] width 21 height 10
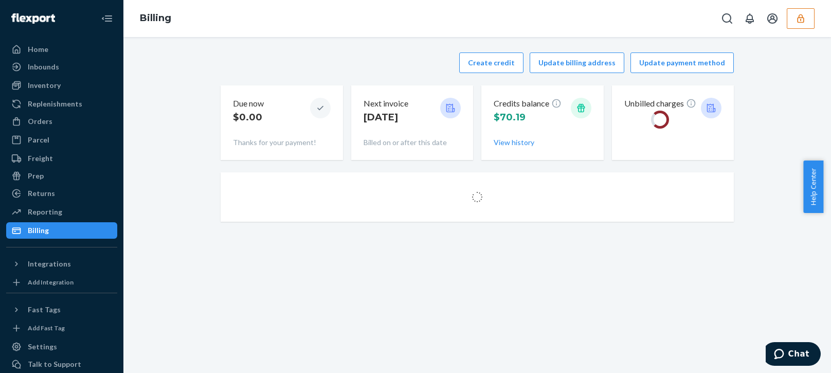
click at [329, 78] on div "Create credit Update billing address Update payment method Due now $0.00 Thanks…" at bounding box center [477, 106] width 513 height 120
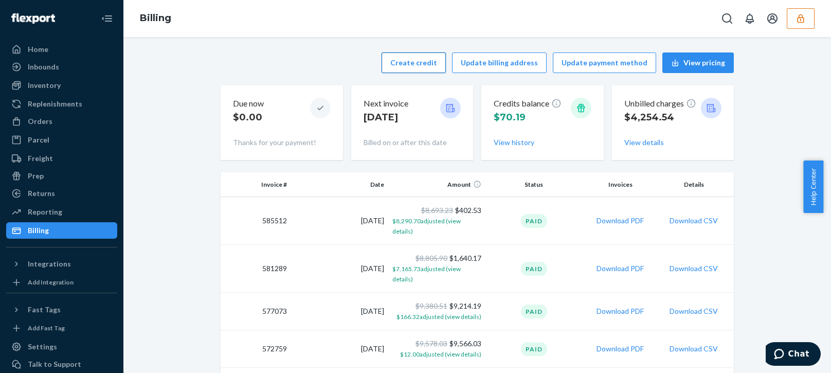
click at [410, 65] on button "Create credit" at bounding box center [414, 62] width 64 height 21
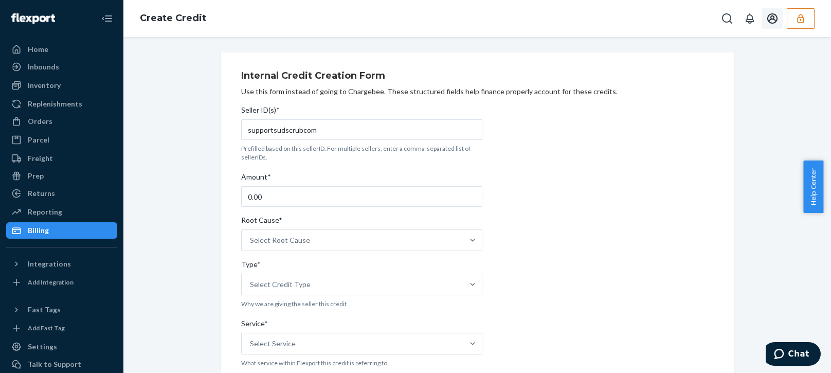
click at [793, 19] on button "button" at bounding box center [801, 18] width 28 height 21
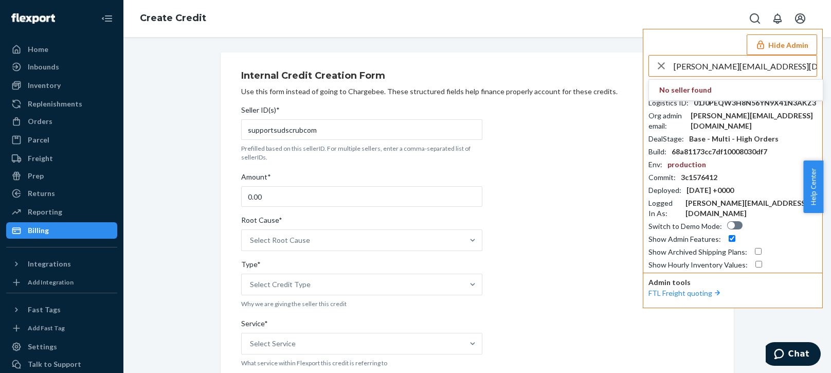
click at [769, 66] on input "[PERSON_NAME][EMAIL_ADDRESS][DOMAIN_NAME]" at bounding box center [745, 66] width 143 height 21
type input "[PERSON_NAME][EMAIL_ADDRESS][DOMAIN_NAME]"
click at [672, 92] on span "timnuataaqcom" at bounding box center [735, 90] width 153 height 10
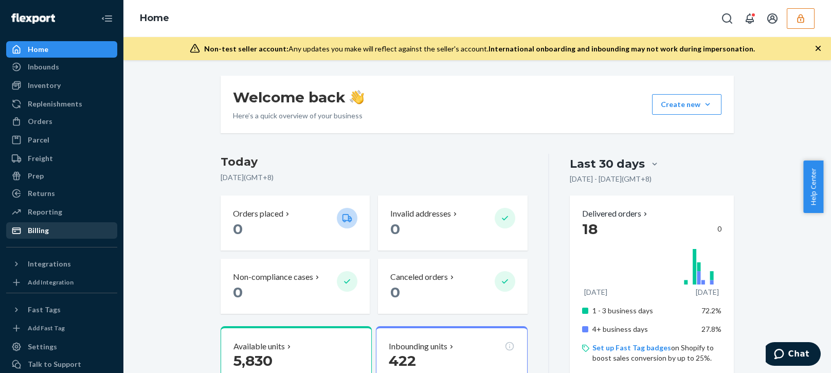
drag, startPoint x: 40, startPoint y: 233, endPoint x: 62, endPoint y: 236, distance: 22.3
click at [40, 233] on div "Billing" at bounding box center [38, 230] width 21 height 10
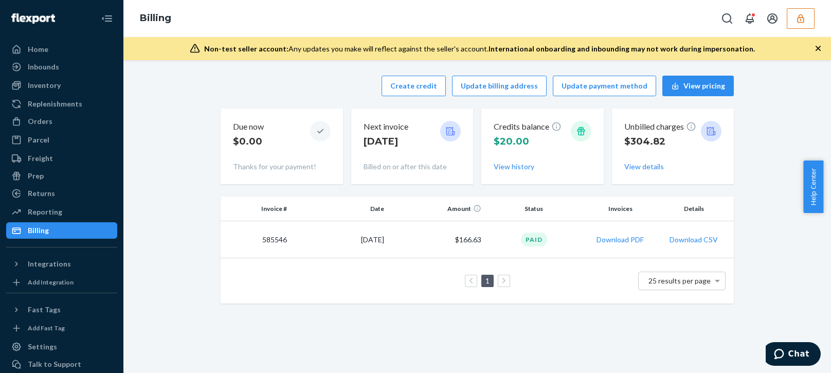
drag, startPoint x: 298, startPoint y: 81, endPoint x: 351, endPoint y: 85, distance: 53.2
click at [299, 83] on div "Create credit Update billing address Update payment method View pricing" at bounding box center [477, 86] width 513 height 21
click at [407, 82] on button "Create credit" at bounding box center [414, 86] width 64 height 21
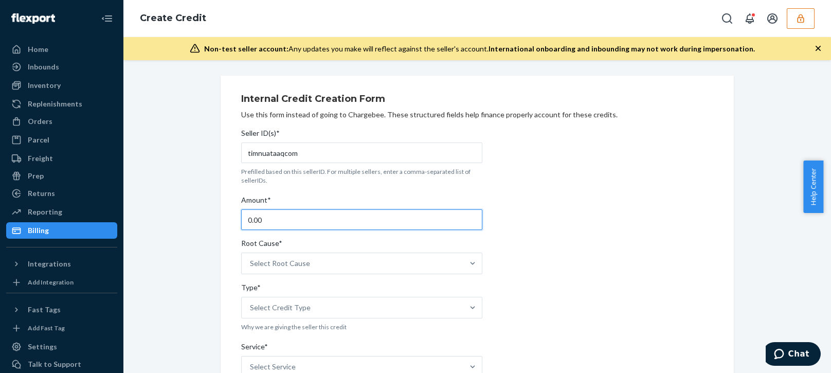
click at [277, 216] on input "0.00" at bounding box center [361, 219] width 241 height 21
click at [276, 216] on input "0.00" at bounding box center [361, 219] width 241 height 21
type input "220.00"
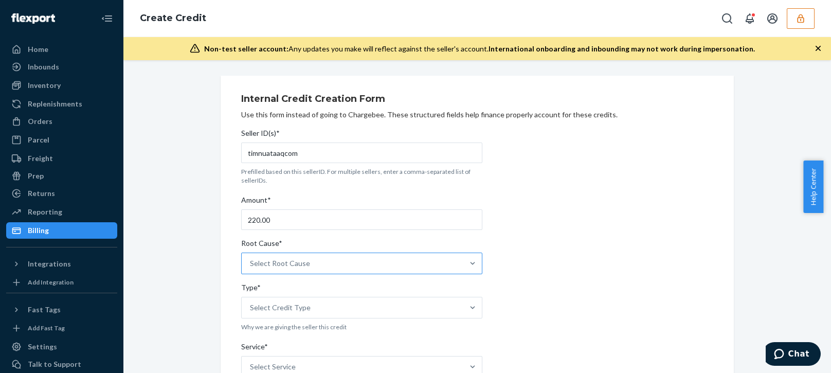
click at [297, 263] on div "Select Root Cause" at bounding box center [280, 263] width 60 height 10
click at [251, 263] on input "Root Cause* Select Root Cause" at bounding box center [250, 263] width 1 height 10
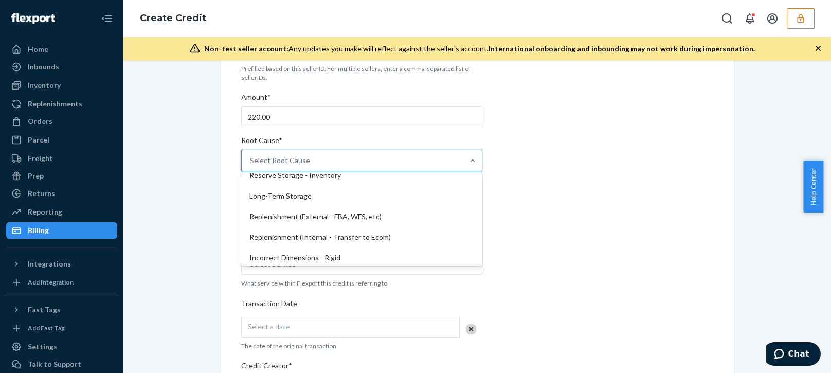
scroll to position [206, 0]
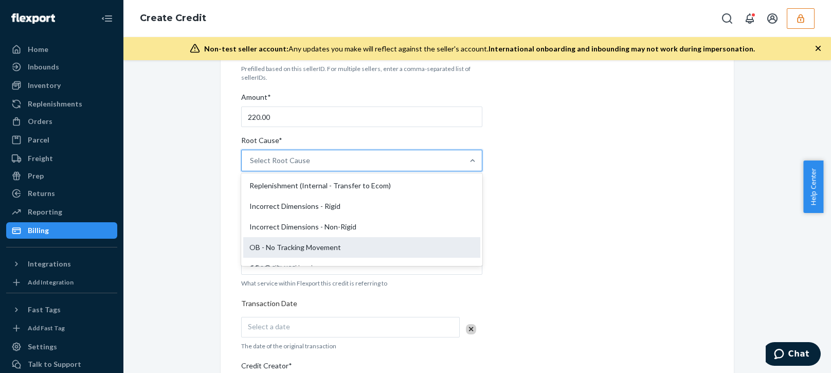
click at [272, 247] on div "OB - No Tracking Movement" at bounding box center [361, 247] width 237 height 21
click at [251, 166] on input "Root Cause* option OB - No Tracking Movement focused, 14 of 29. 29 results avai…" at bounding box center [250, 160] width 1 height 10
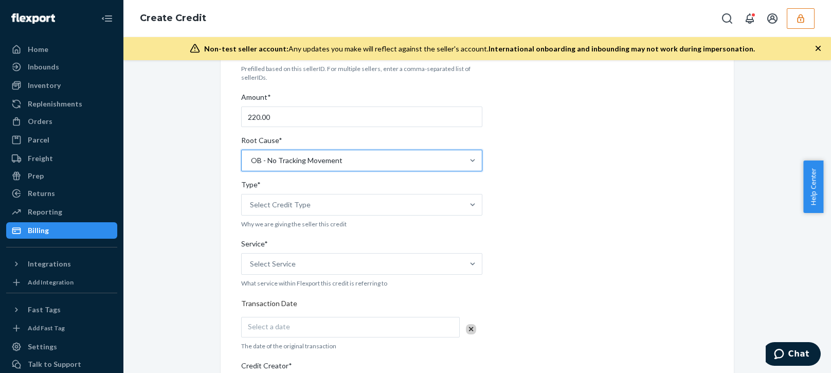
click at [209, 259] on div "Internal Credit Creation Form Use this form instead of going to Chargebee. Thes…" at bounding box center [477, 301] width 692 height 657
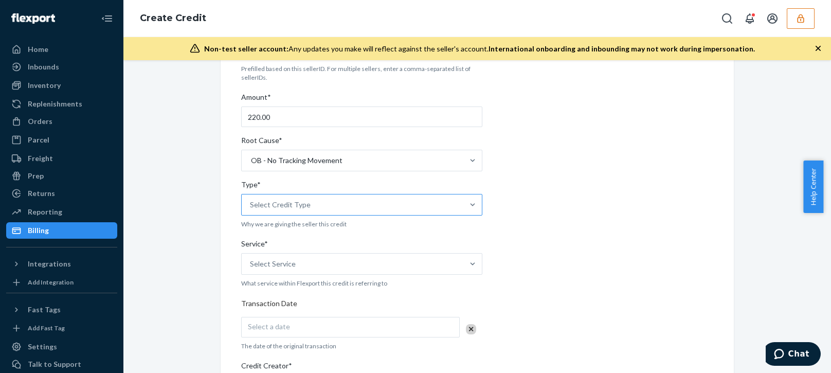
click at [276, 204] on div "Select Credit Type" at bounding box center [280, 205] width 61 height 10
click at [251, 204] on input "Type* Select Credit Type" at bounding box center [250, 205] width 1 height 10
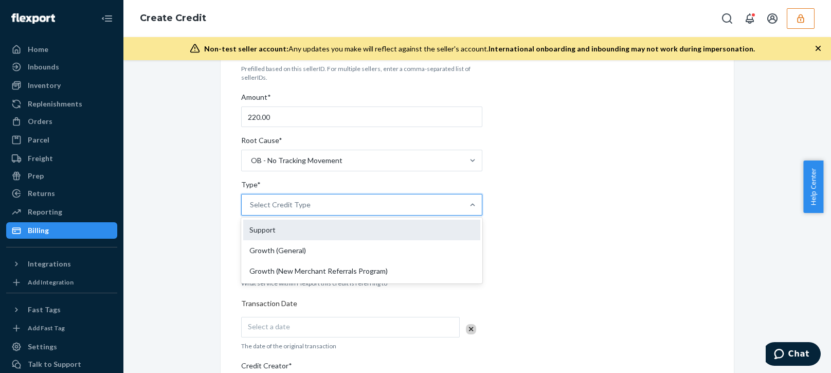
click at [253, 226] on div "Support" at bounding box center [361, 230] width 237 height 21
click at [251, 210] on input "Type* option Support focused, 1 of 3. 3 results available. Use Up and Down to c…" at bounding box center [250, 205] width 1 height 10
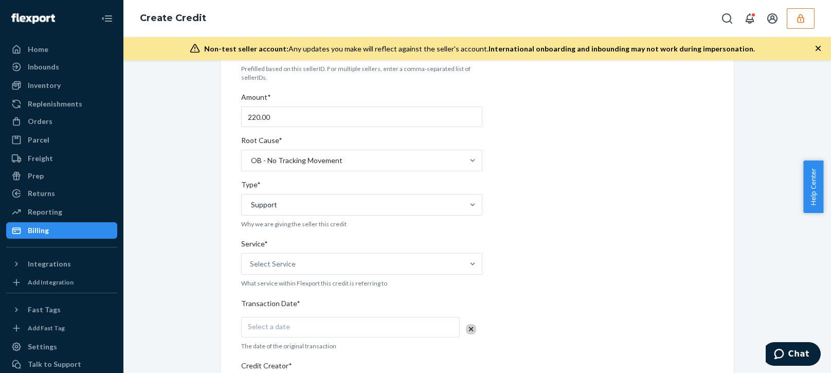
click at [228, 299] on div "Internal Credit Creation Form Use this form instead of going to Chargebee. Thes…" at bounding box center [477, 301] width 513 height 657
click at [303, 262] on div "Select Service" at bounding box center [353, 264] width 222 height 21
click at [251, 262] on input "Service* Select Service" at bounding box center [250, 264] width 1 height 10
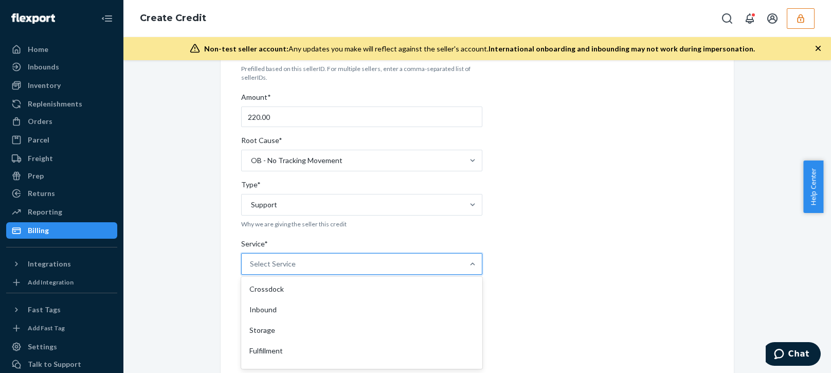
click at [260, 350] on div "Fulfillment" at bounding box center [361, 350] width 237 height 21
click at [251, 269] on input "Service* option Fulfillment focused, 4 of 10. 10 results available. Use Up and …" at bounding box center [250, 264] width 1 height 10
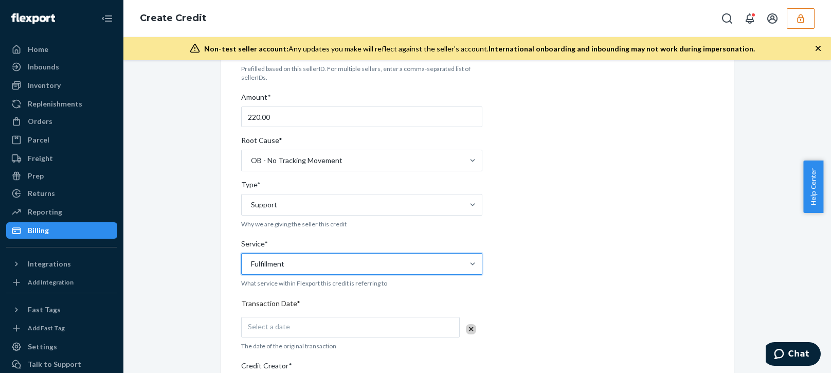
click at [203, 345] on div "Internal Credit Creation Form Use this form instead of going to Chargebee. Thes…" at bounding box center [477, 301] width 692 height 657
click at [265, 317] on div "Select a date" at bounding box center [350, 327] width 219 height 21
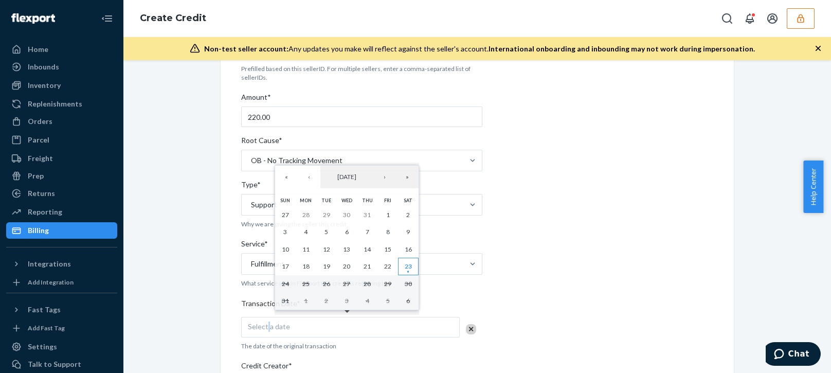
click at [406, 262] on button "23" at bounding box center [408, 266] width 21 height 17
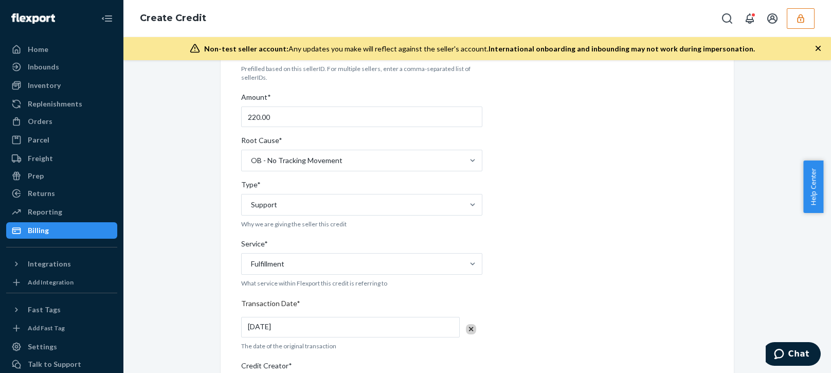
scroll to position [257, 0]
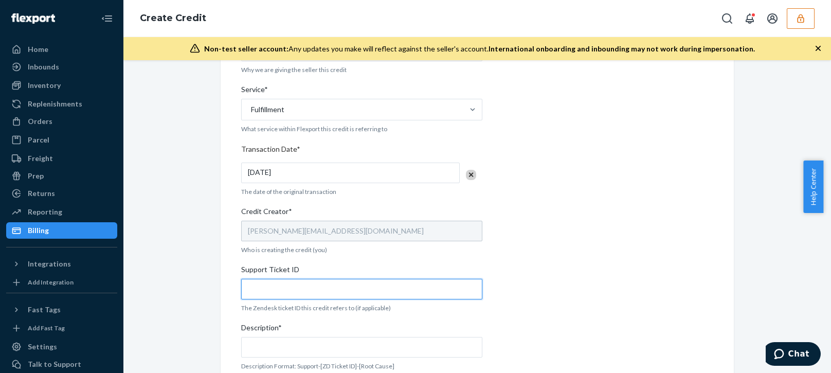
click at [264, 292] on input "Support Ticket ID" at bounding box center [361, 289] width 241 height 21
paste input "804230"
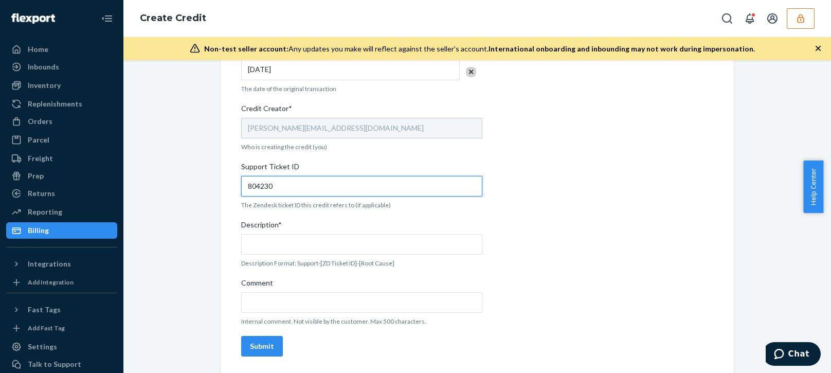
type input "804230"
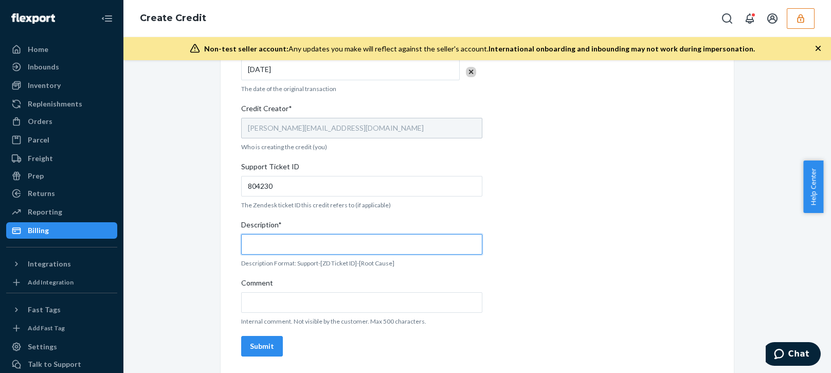
click at [300, 253] on input "Description*" at bounding box center [361, 244] width 241 height 21
paste input "804230"
type input "Support 804230/ OB - No tracking movement"
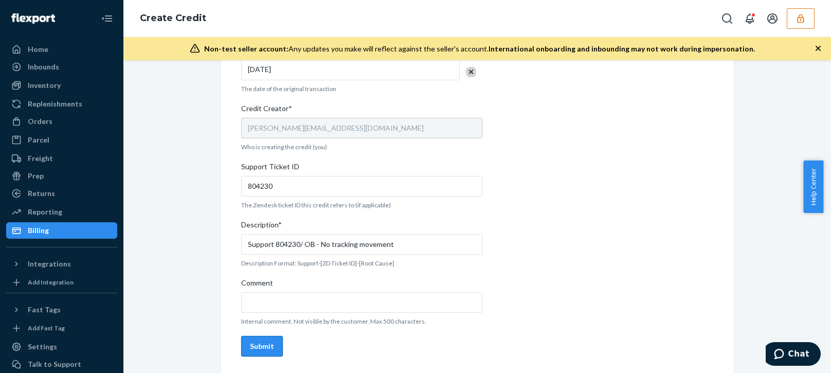
click at [273, 344] on button "Submit" at bounding box center [262, 346] width 42 height 21
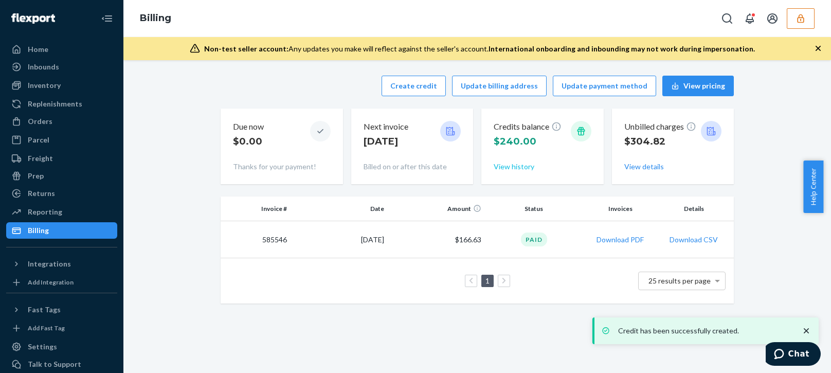
click at [522, 163] on button "View history" at bounding box center [514, 166] width 41 height 10
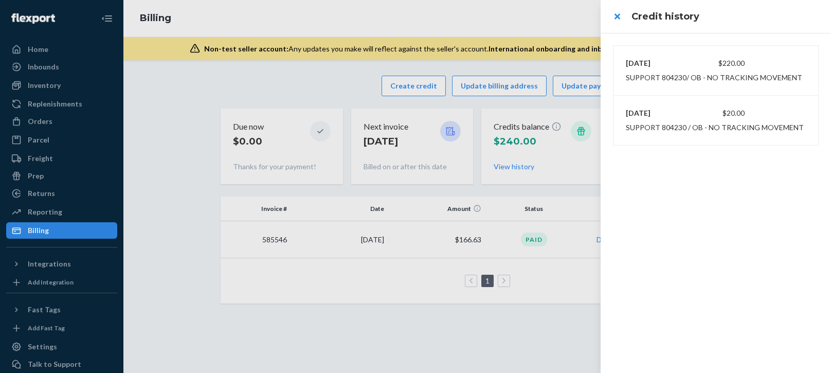
click at [421, 22] on div at bounding box center [415, 186] width 831 height 373
